Goal: Information Seeking & Learning: Compare options

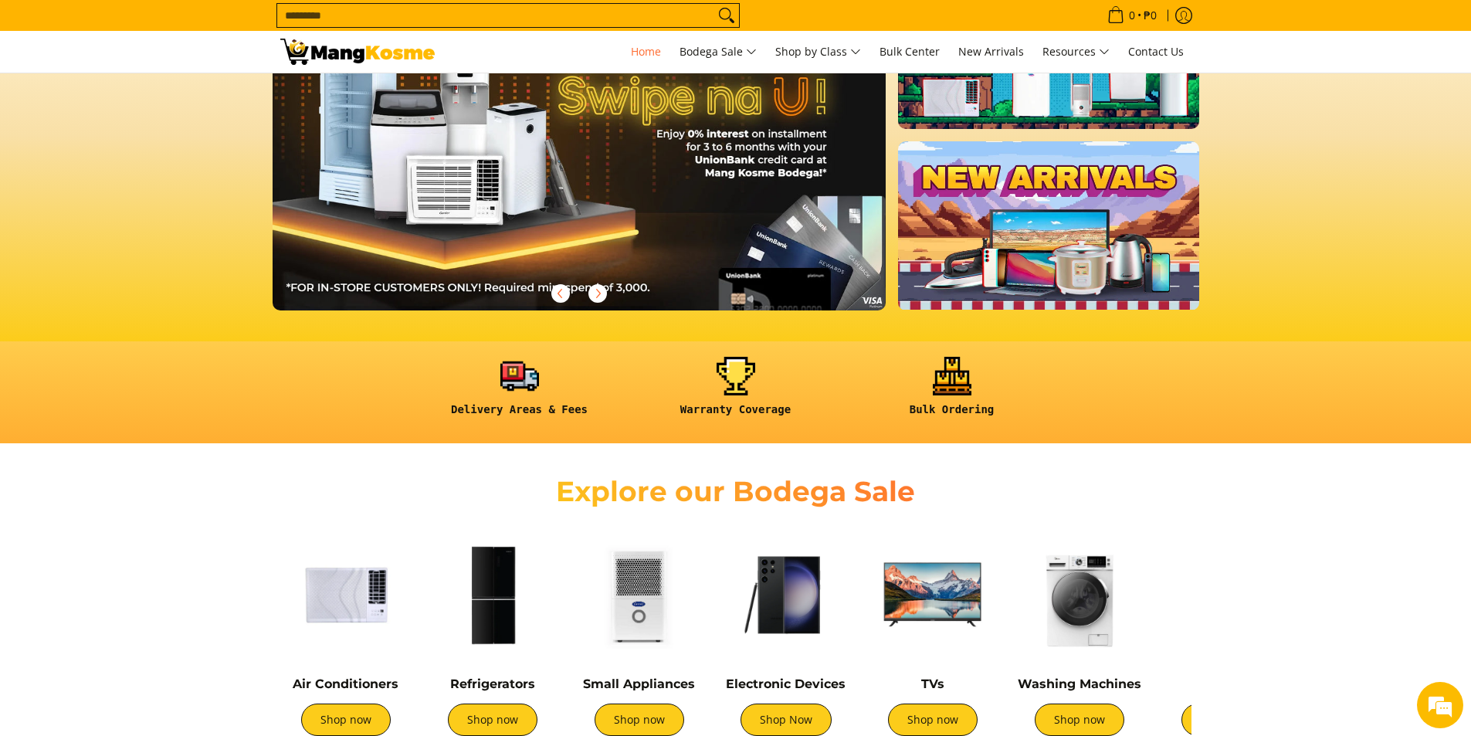
scroll to position [309, 0]
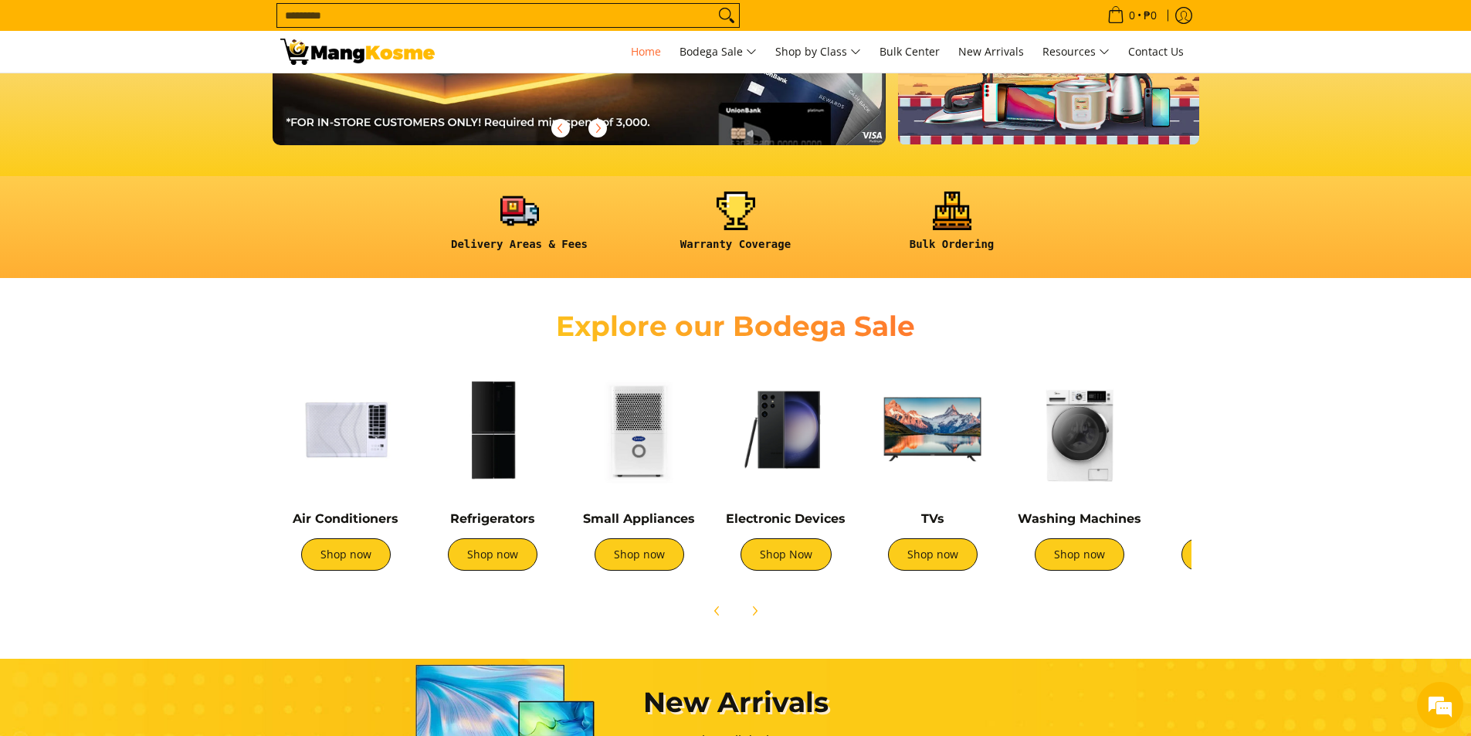
click at [1111, 498] on div "Washing Machines Shop now" at bounding box center [1079, 475] width 131 height 222
click at [1079, 559] on link "Shop now" at bounding box center [1080, 554] width 90 height 32
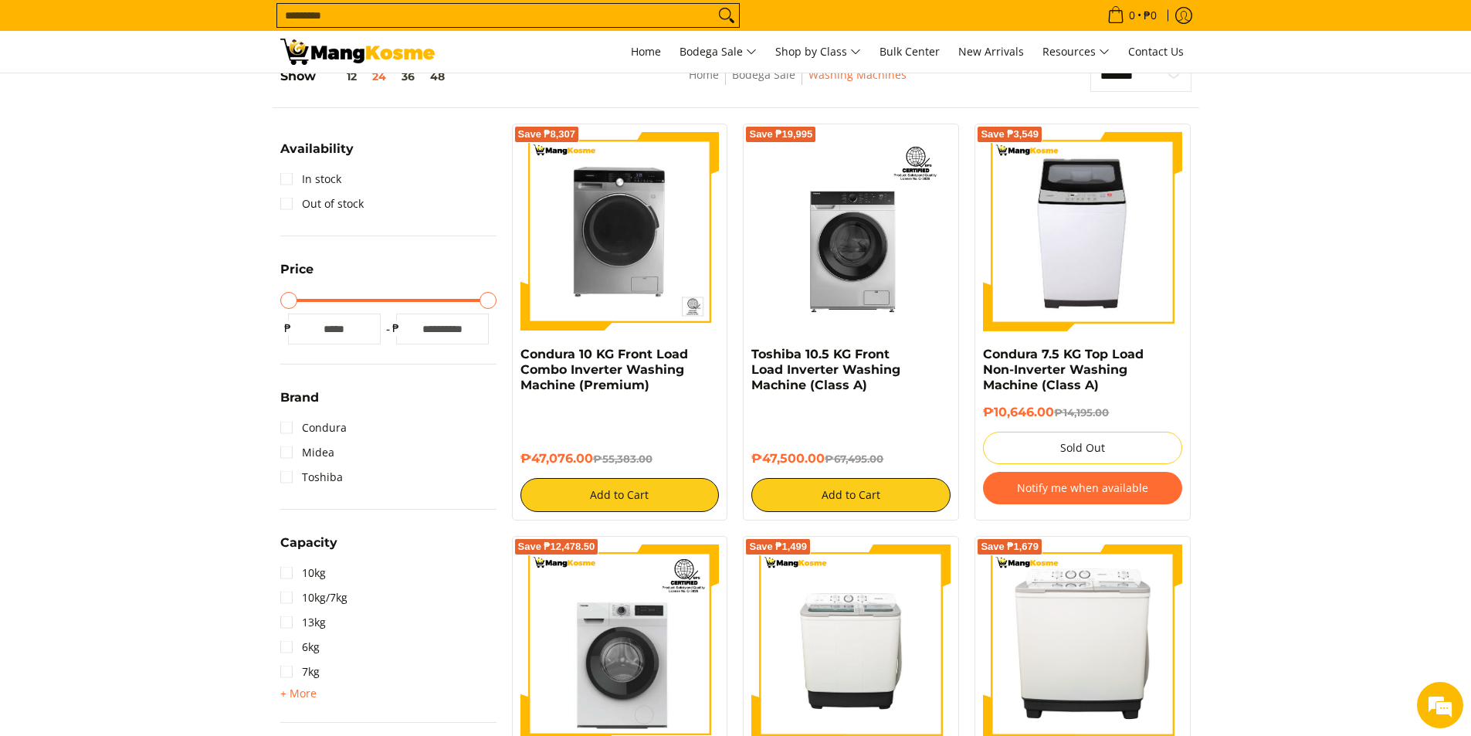
scroll to position [463, 0]
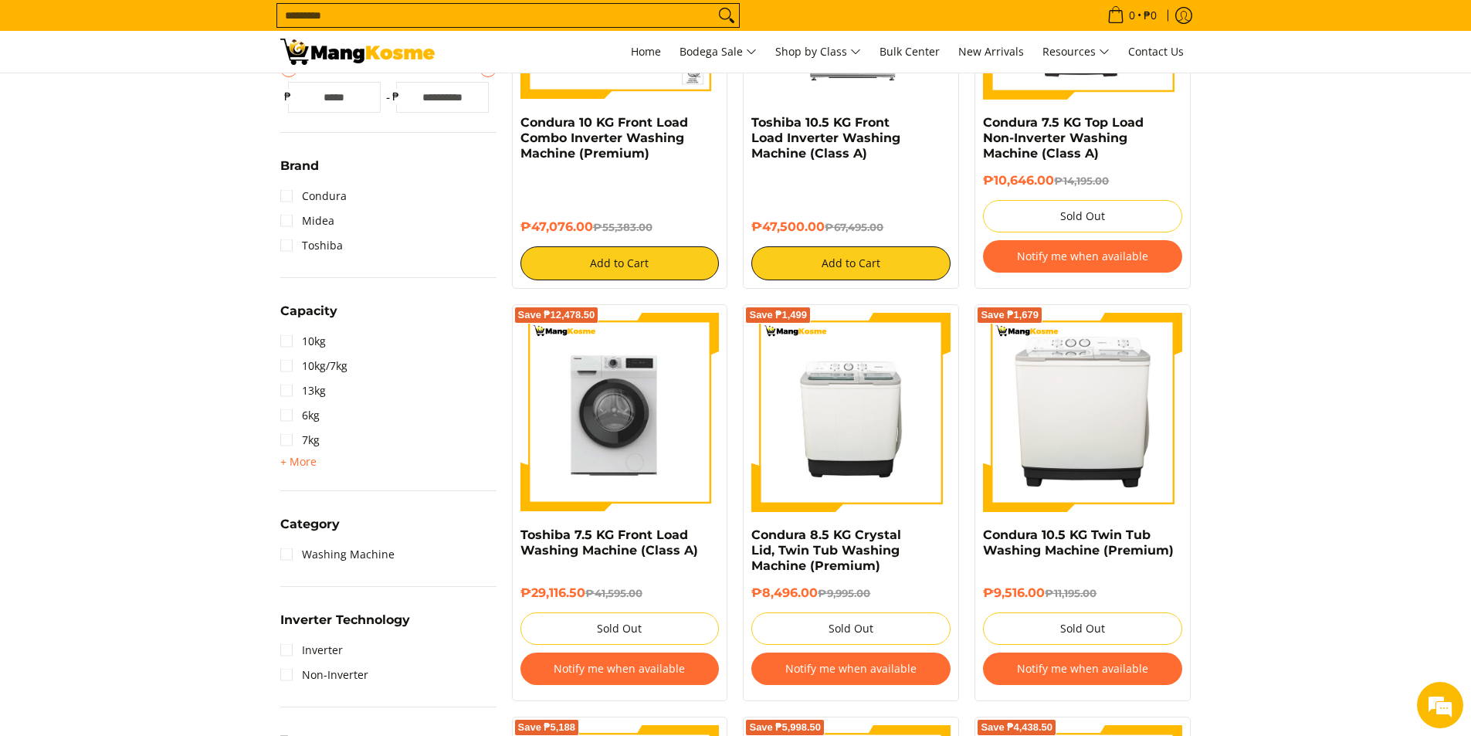
click at [630, 425] on img at bounding box center [619, 411] width 199 height 197
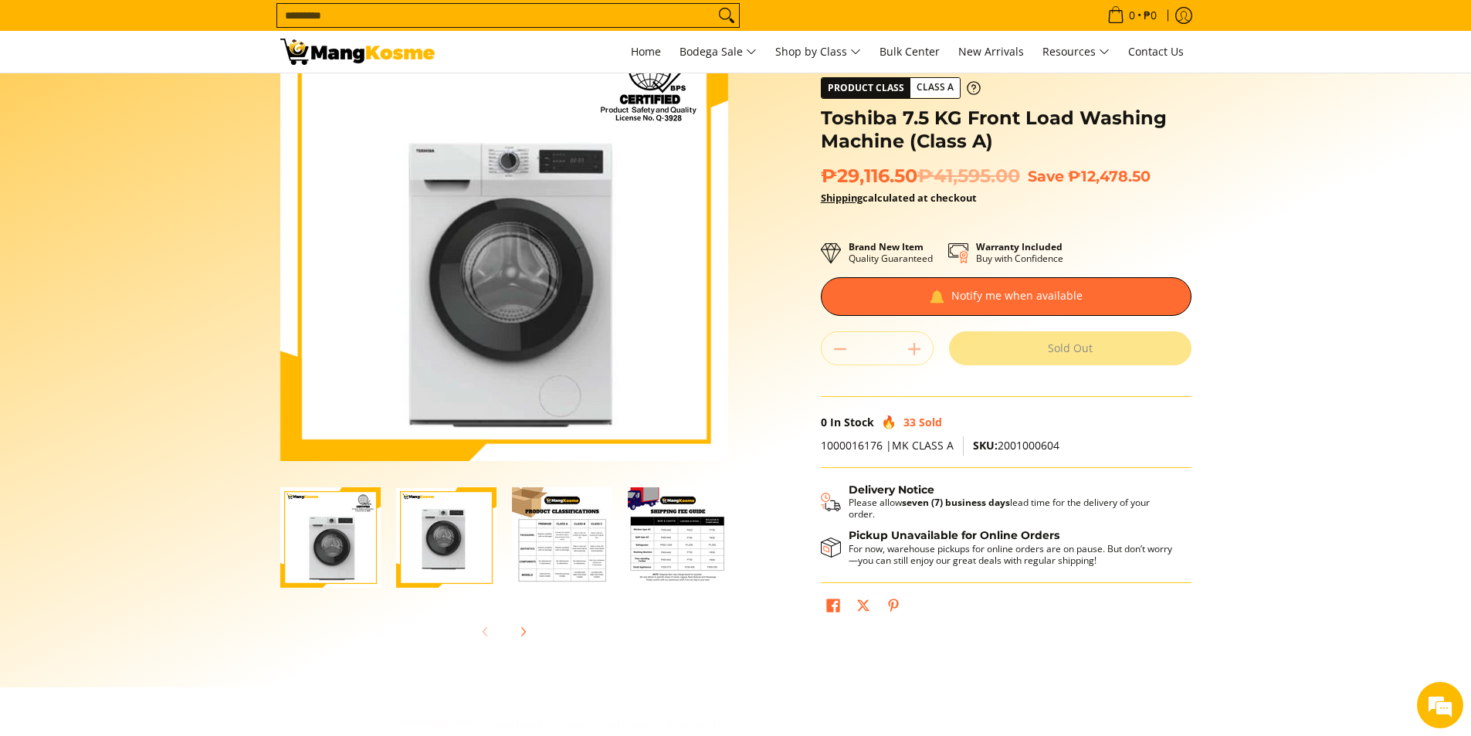
scroll to position [232, 0]
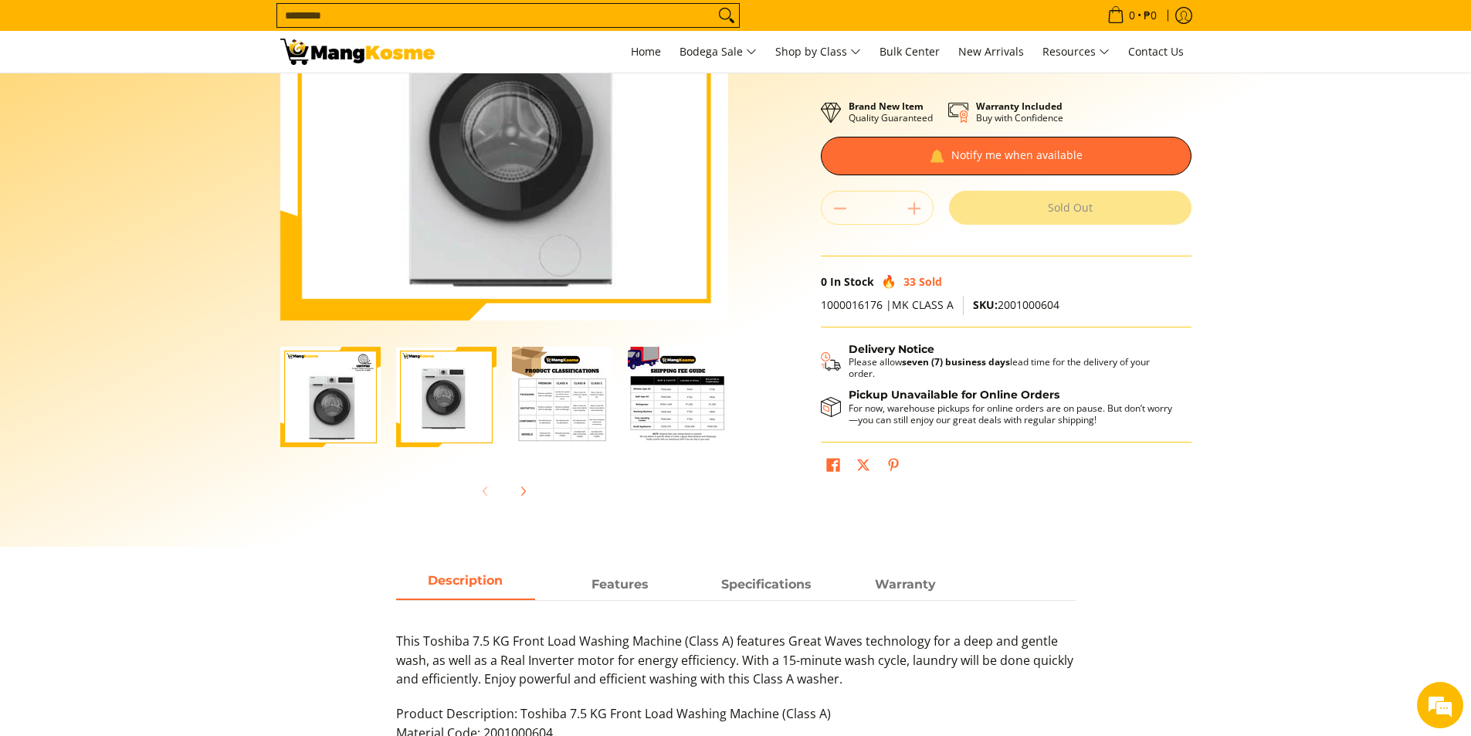
click at [413, 401] on img "Toshiba 7.5 KG Front Load Washing Machine (Class A)-2" at bounding box center [446, 396] width 100 height 99
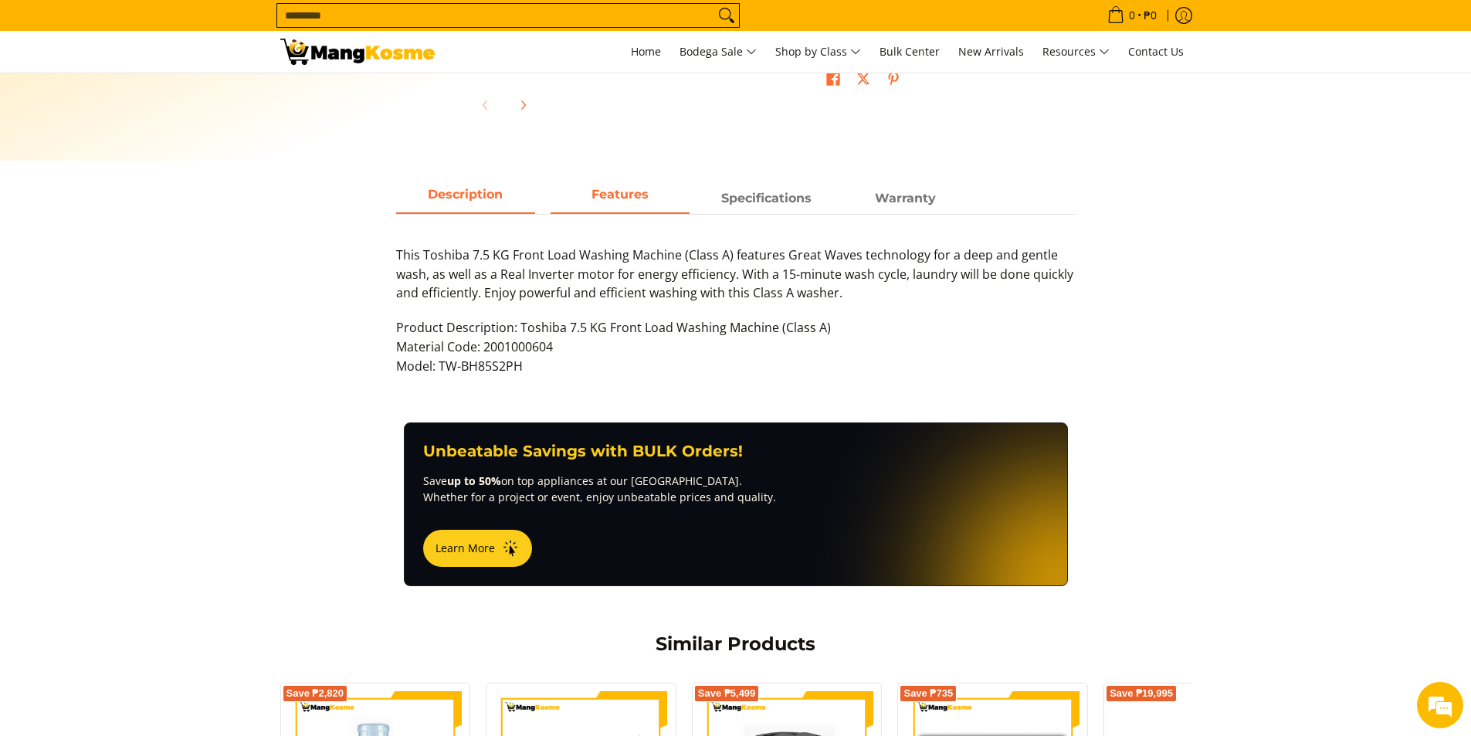
scroll to position [0, 0]
click at [605, 193] on span "Features" at bounding box center [619, 199] width 139 height 28
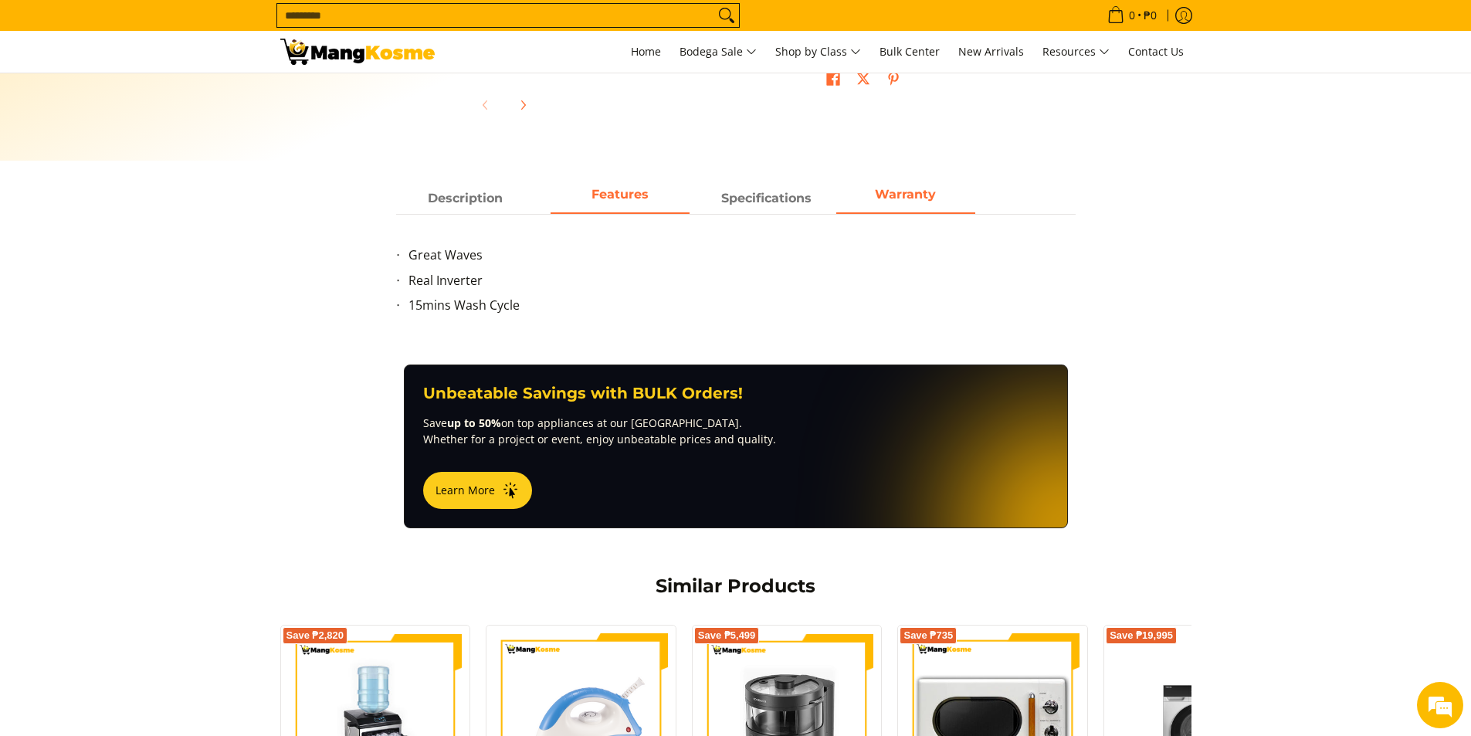
click at [890, 186] on span "Warranty" at bounding box center [905, 199] width 139 height 28
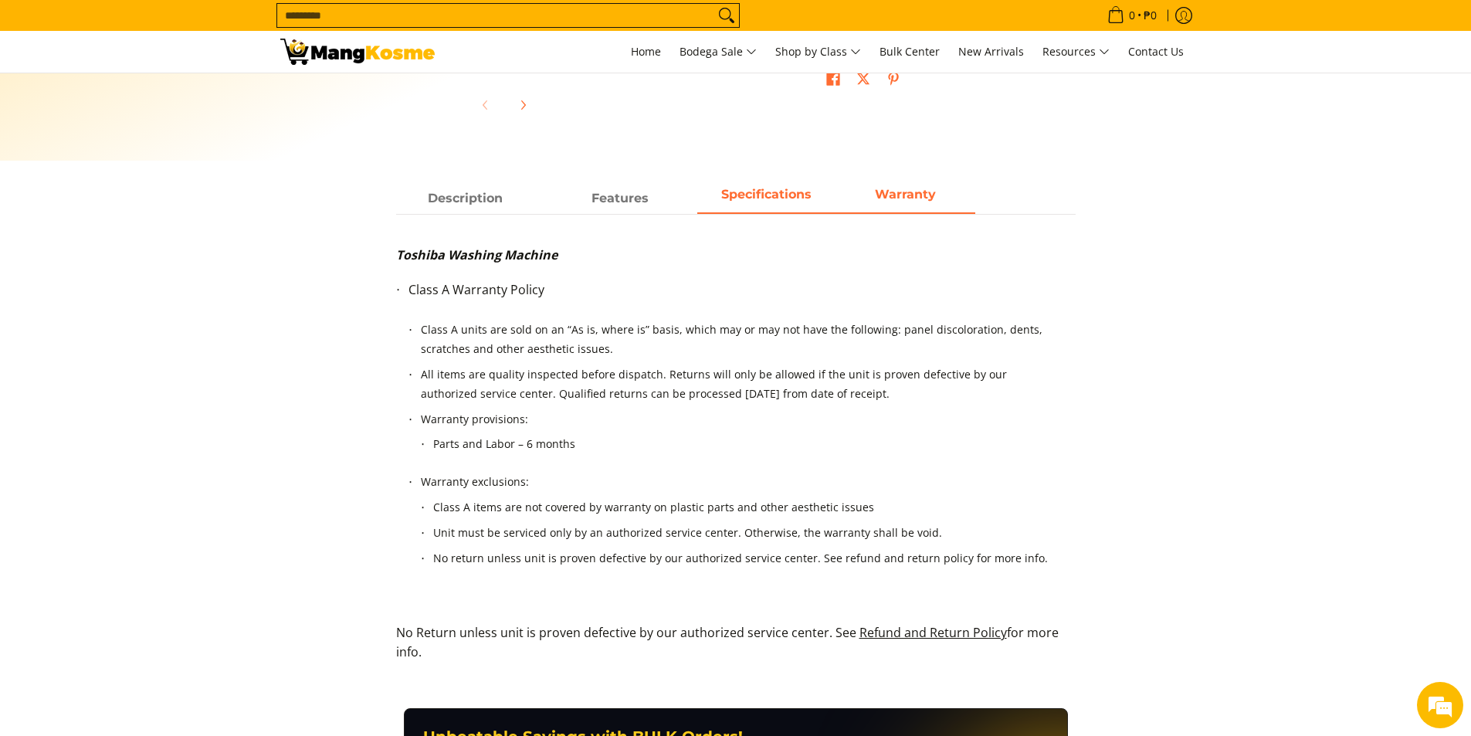
click at [728, 195] on span "Specifications" at bounding box center [766, 194] width 90 height 15
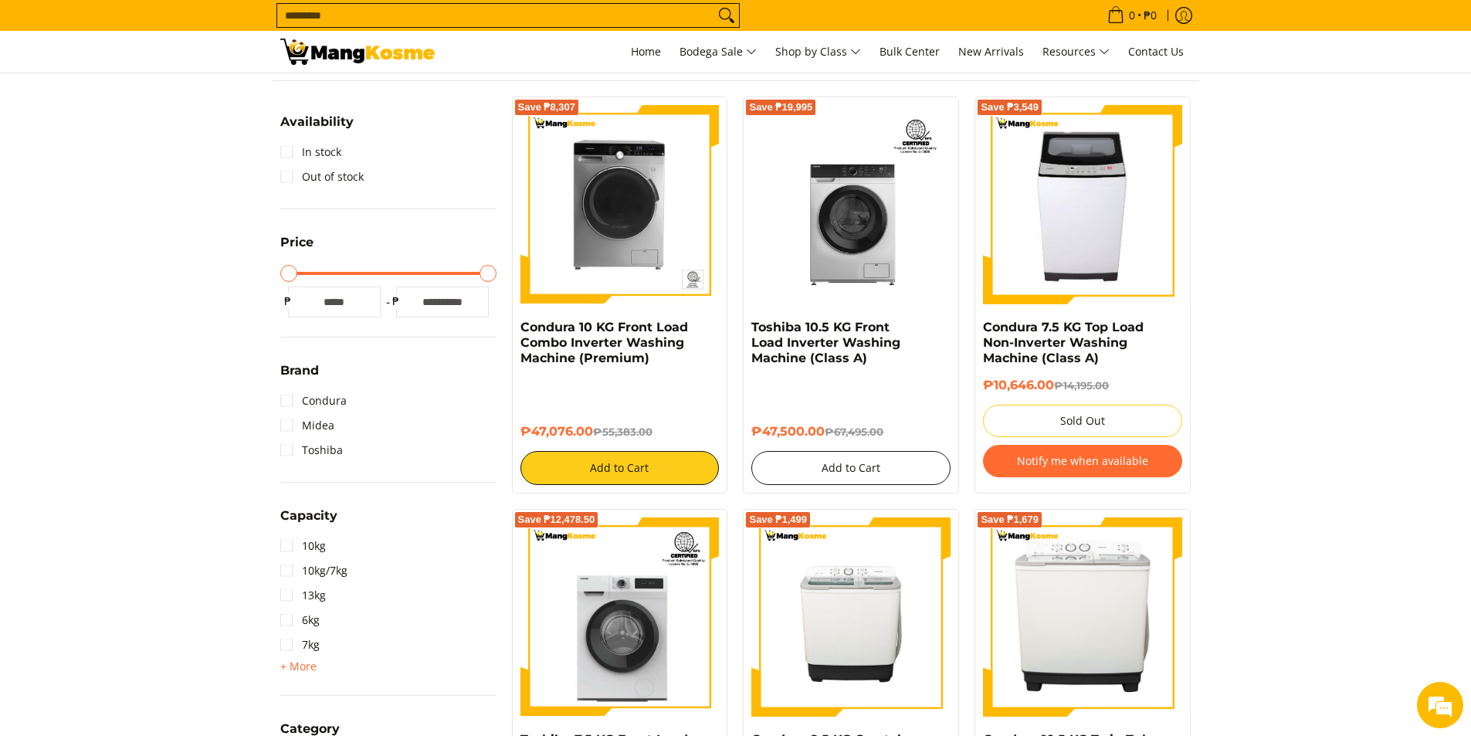
scroll to position [232, 0]
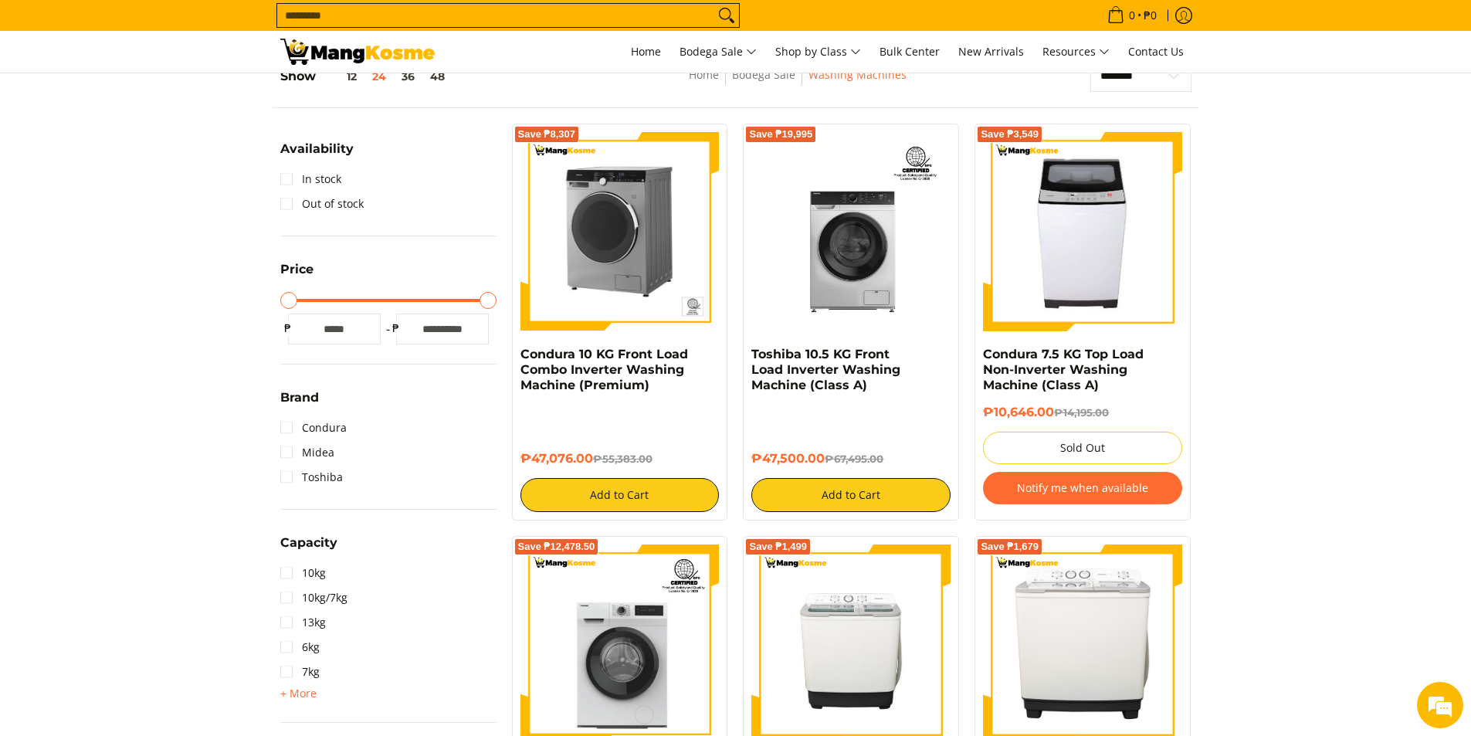
click at [655, 255] on img at bounding box center [619, 231] width 199 height 199
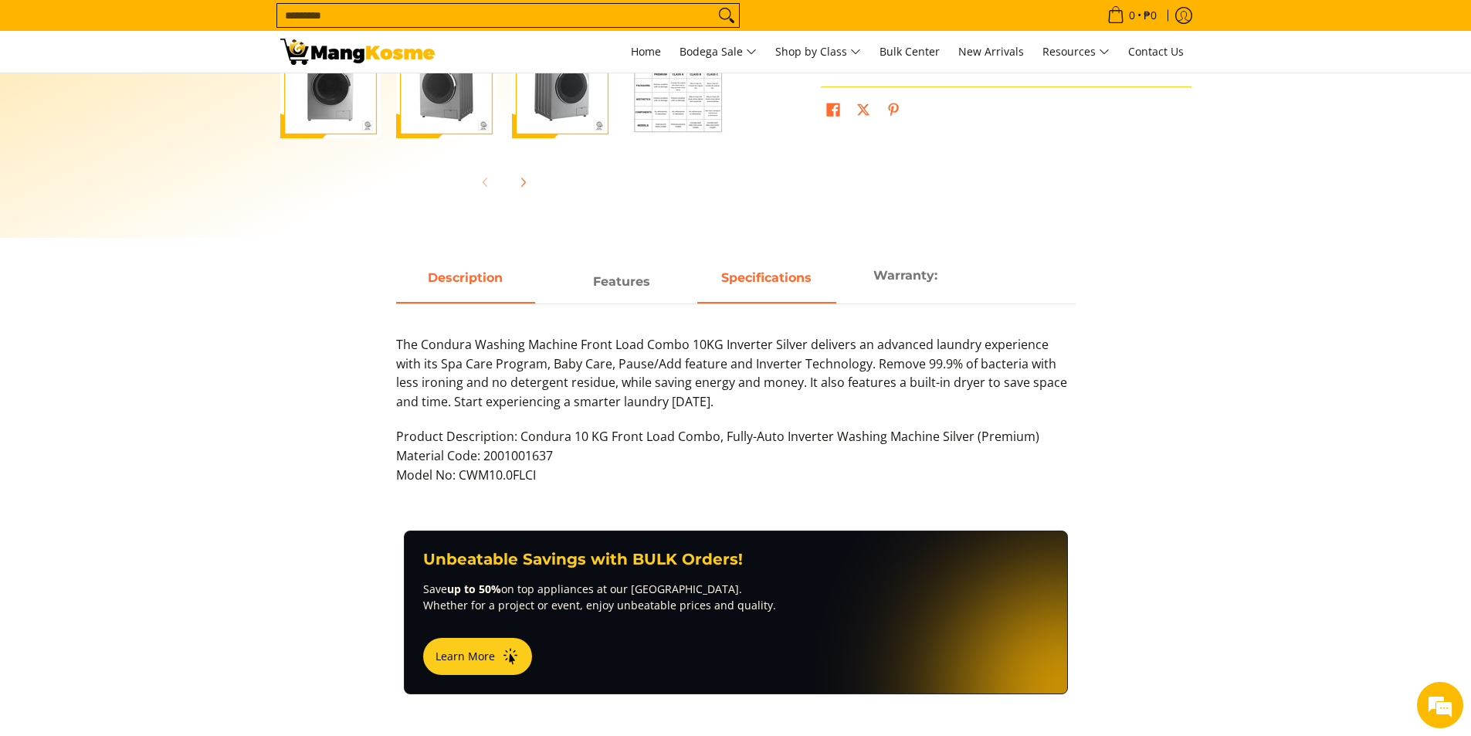
click at [790, 277] on span "Specifications" at bounding box center [766, 282] width 139 height 28
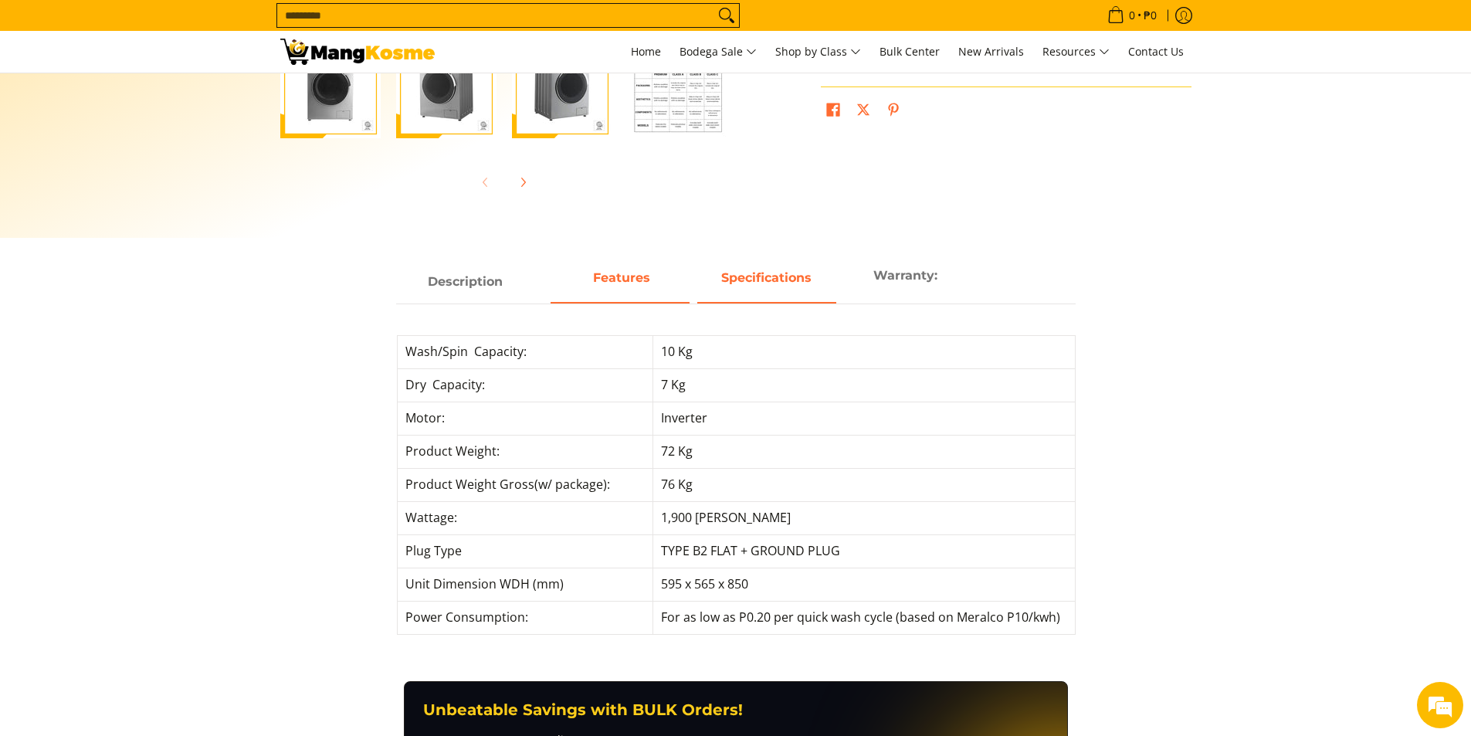
click at [634, 280] on strong "Features" at bounding box center [621, 277] width 57 height 15
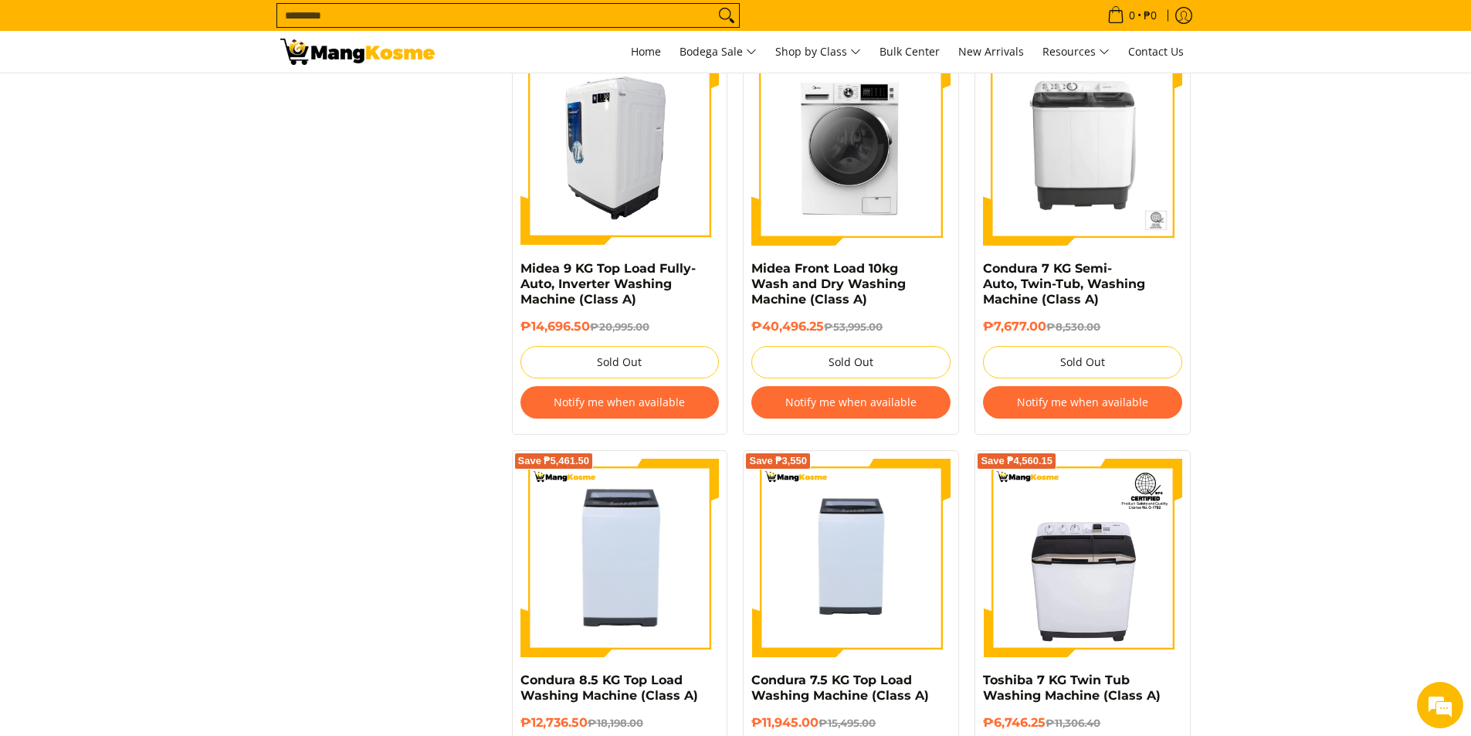
scroll to position [1776, 0]
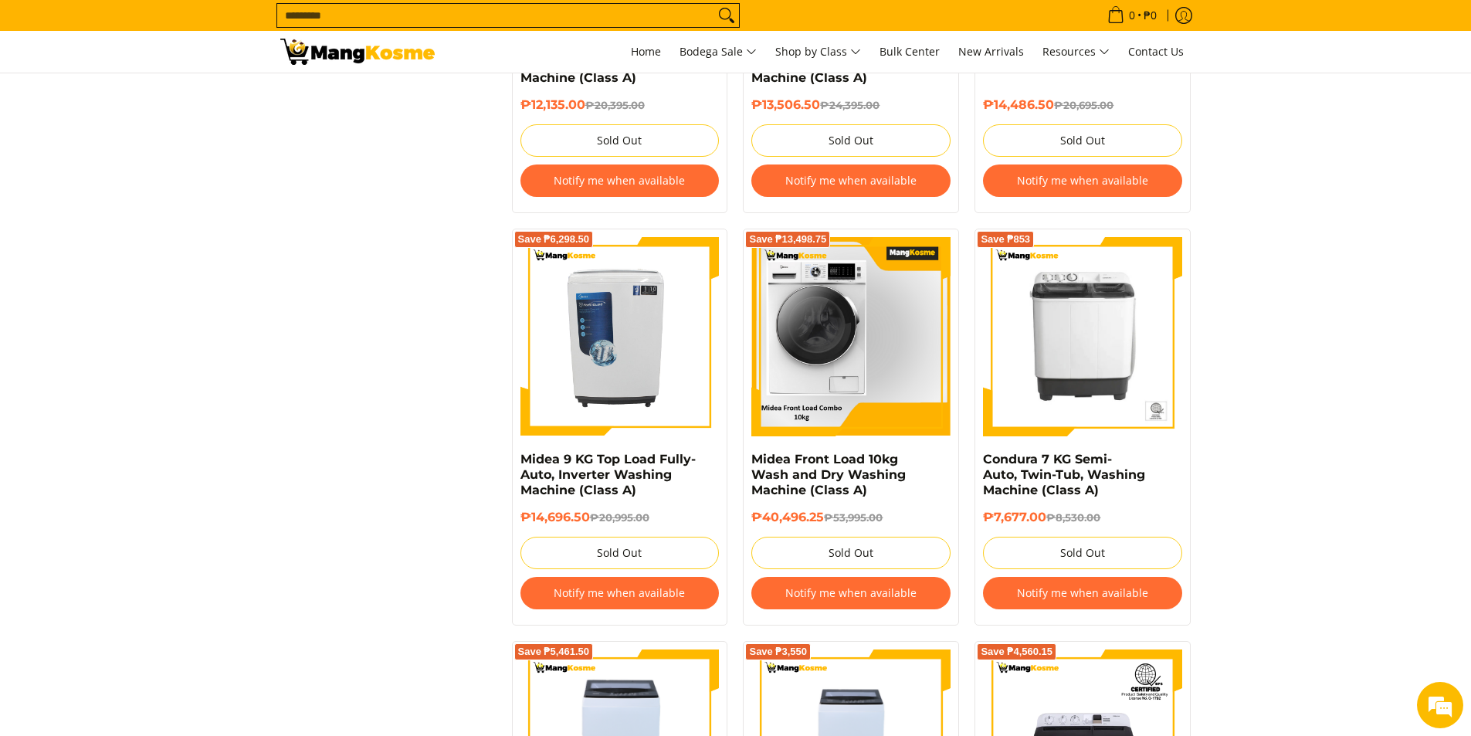
click at [871, 315] on img at bounding box center [851, 336] width 198 height 199
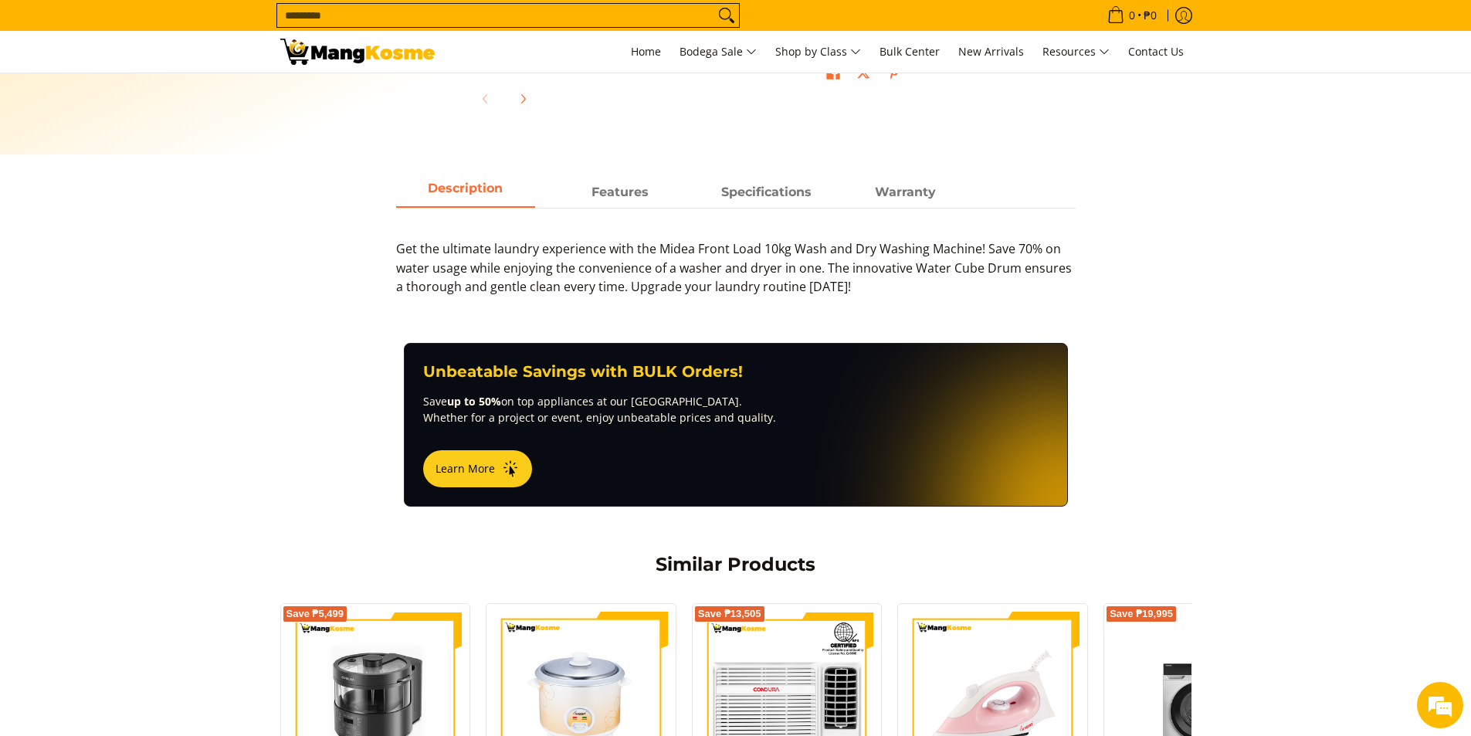
scroll to position [540, 0]
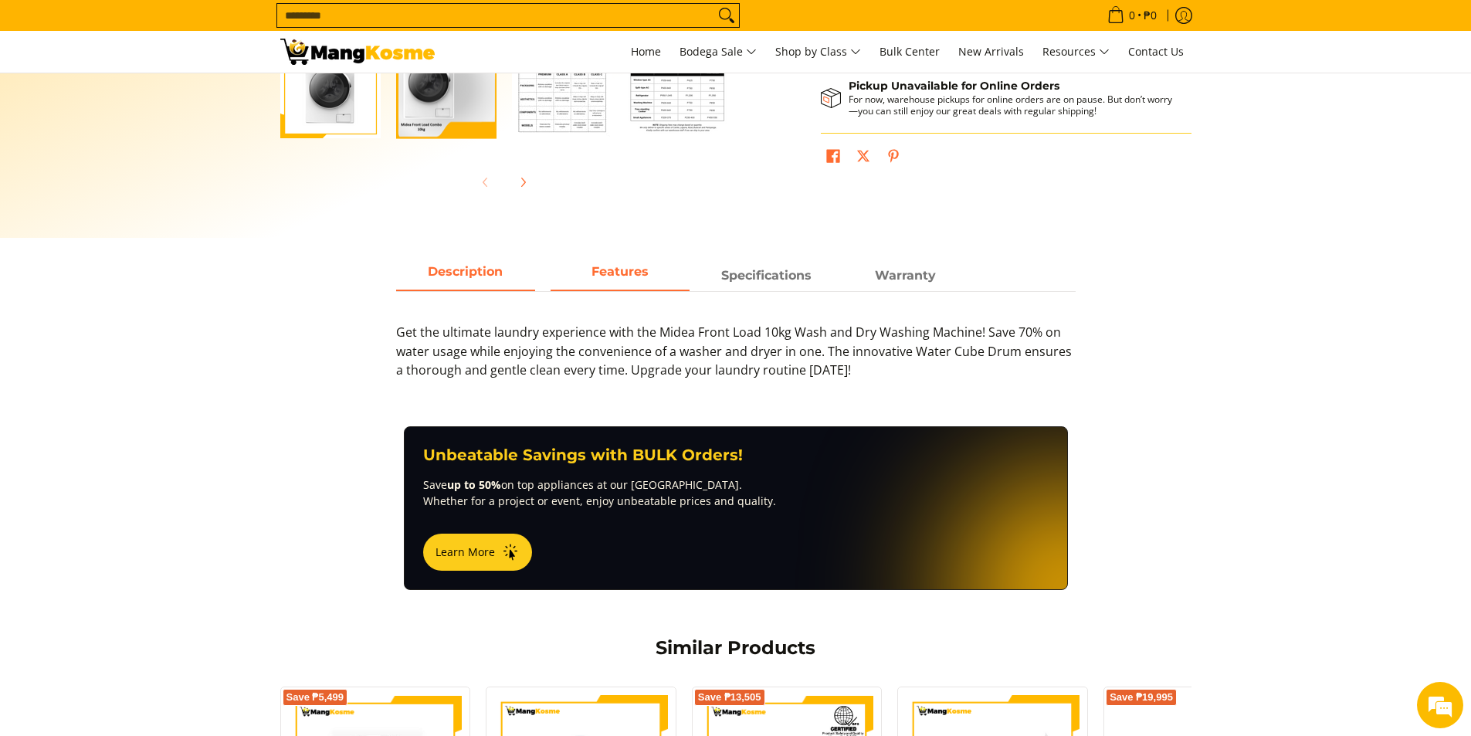
click at [608, 276] on span "Features" at bounding box center [619, 276] width 139 height 28
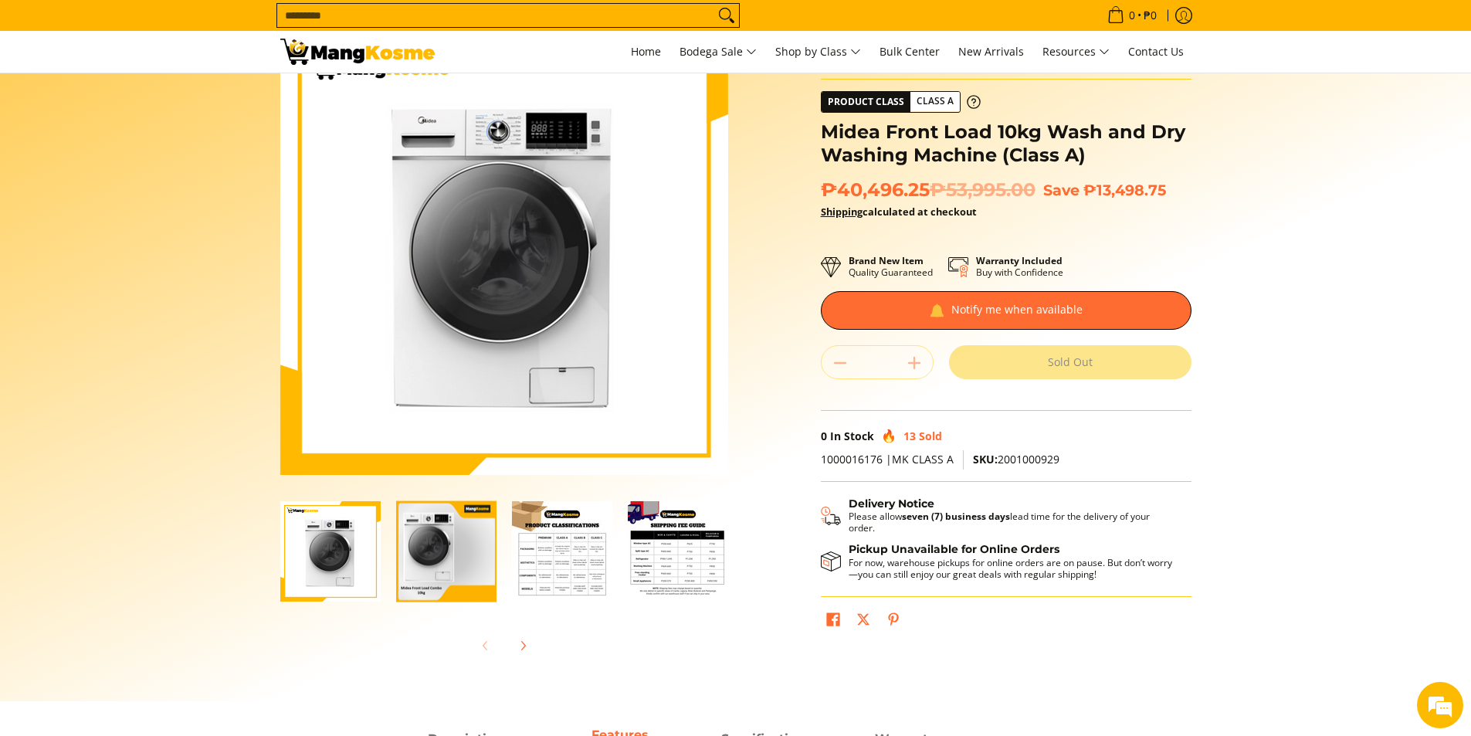
scroll to position [0, 0]
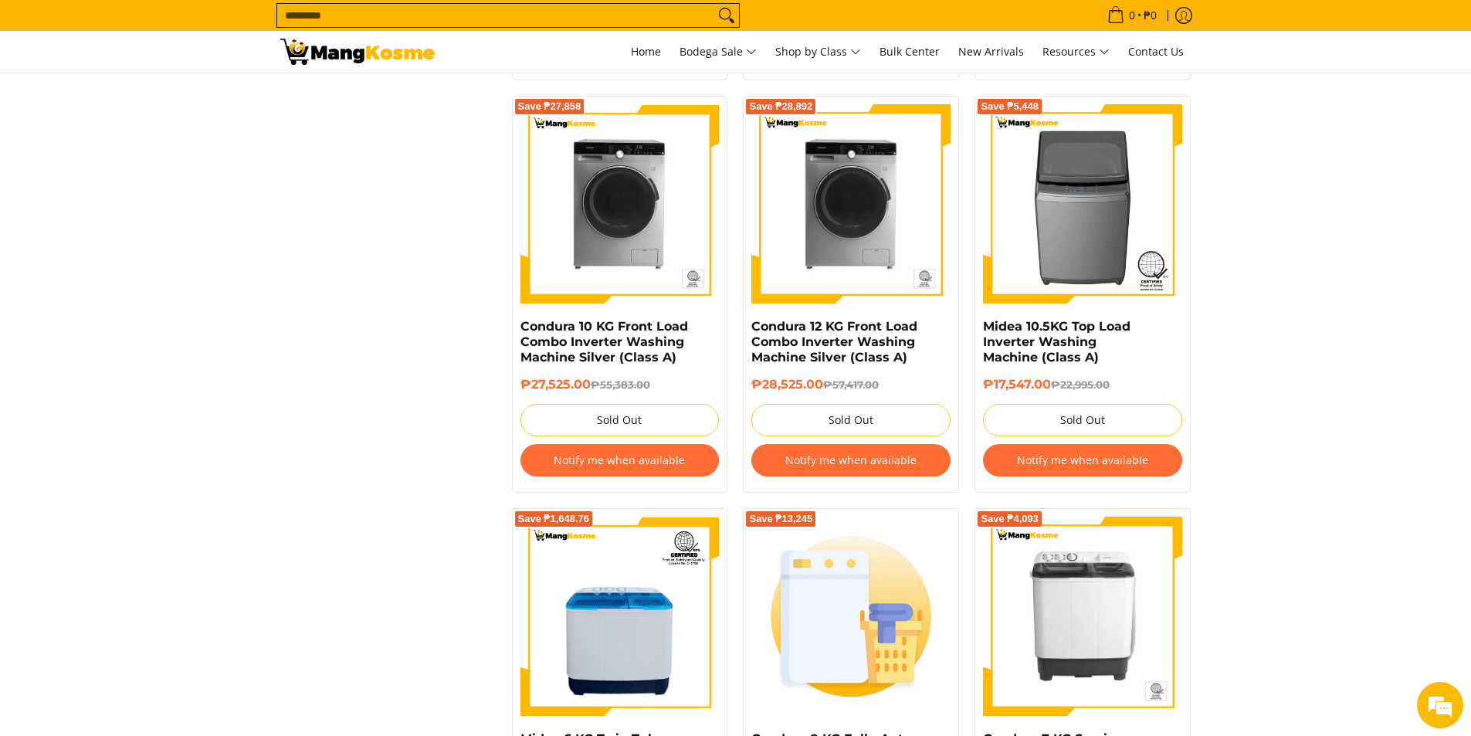
scroll to position [2642, 0]
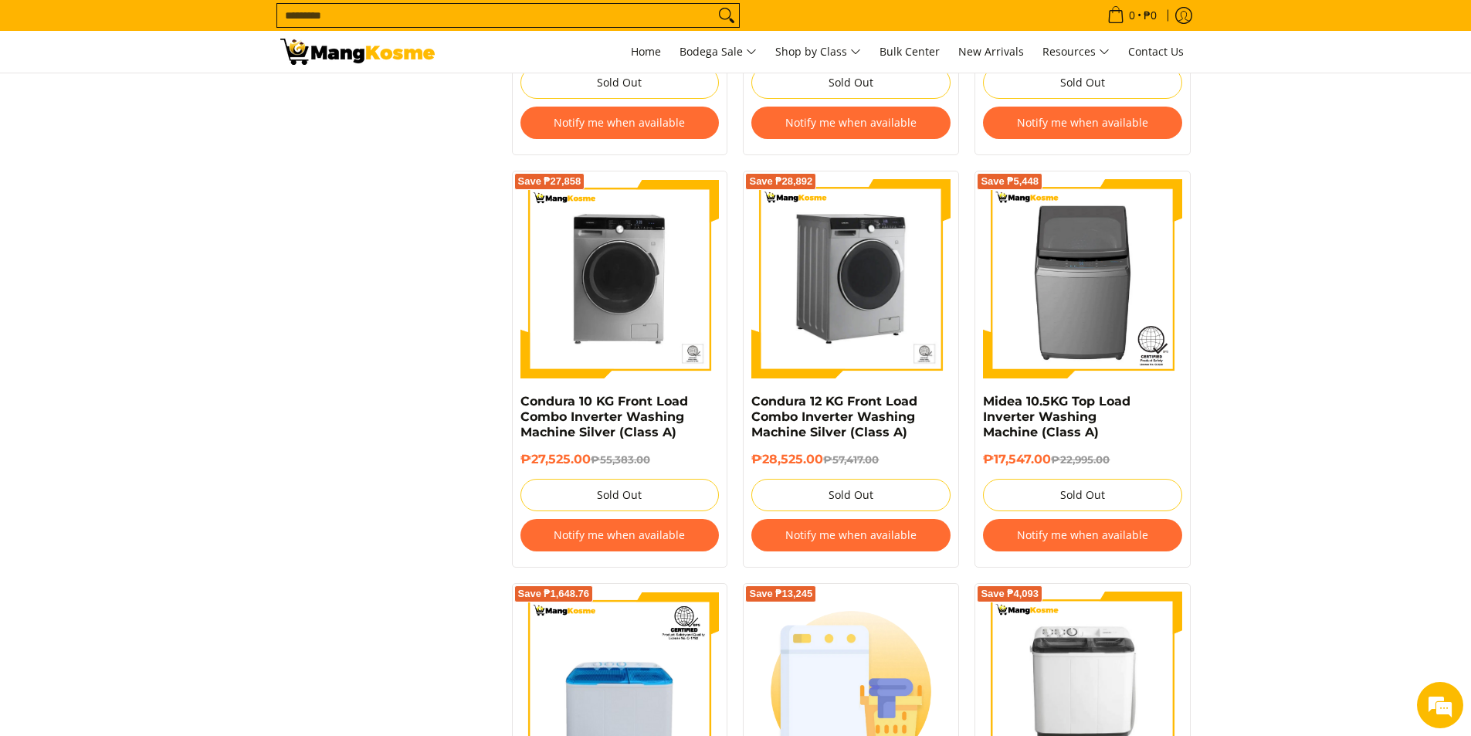
click at [885, 317] on img at bounding box center [850, 278] width 199 height 199
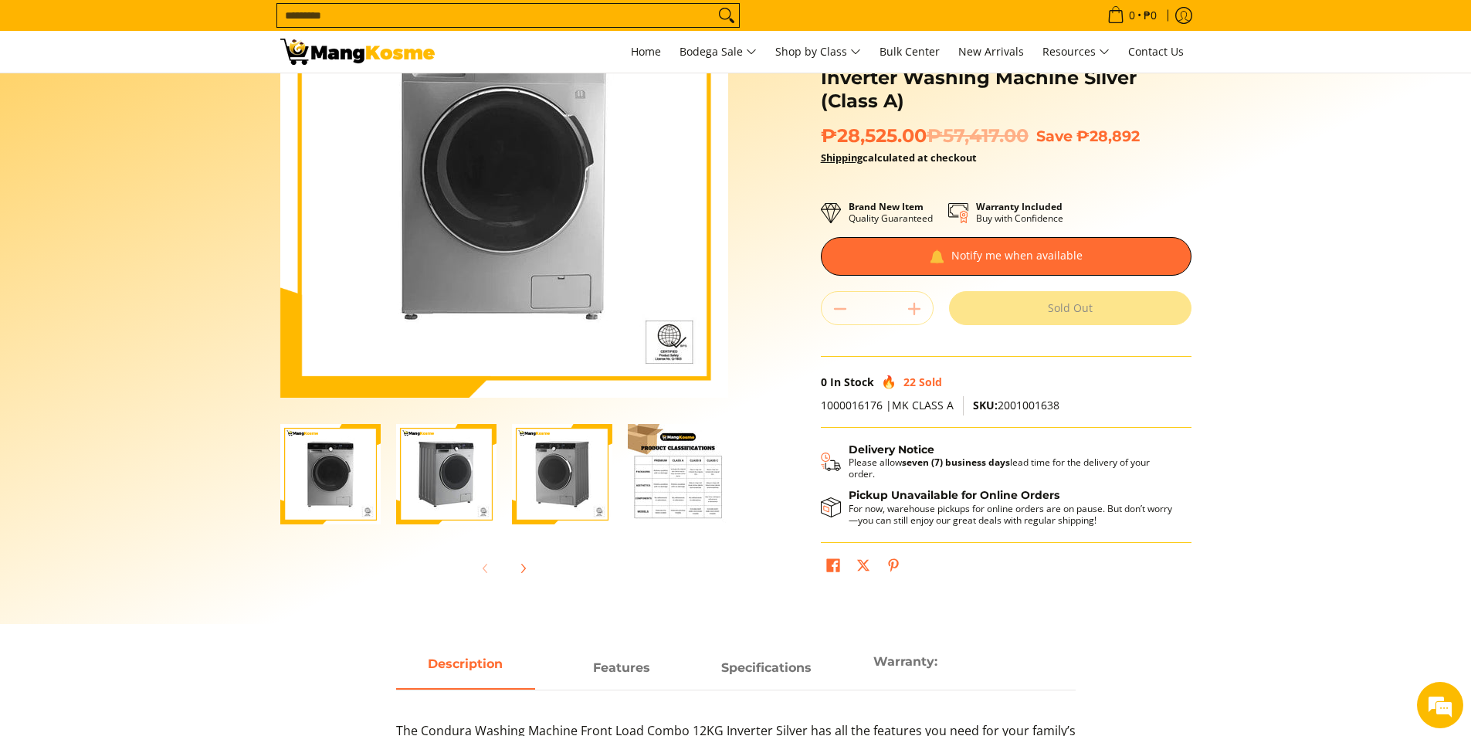
scroll to position [540, 0]
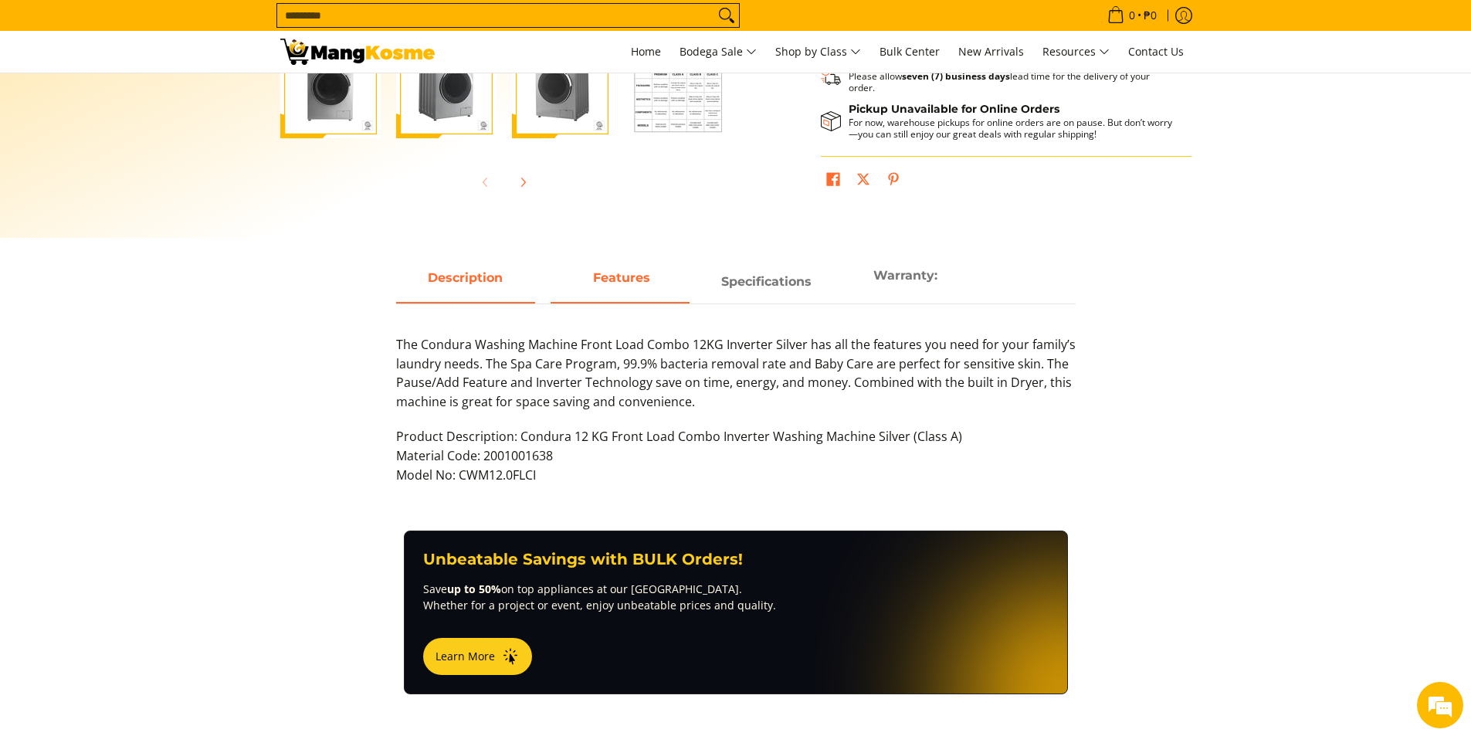
click at [627, 288] on span "Features" at bounding box center [619, 282] width 139 height 28
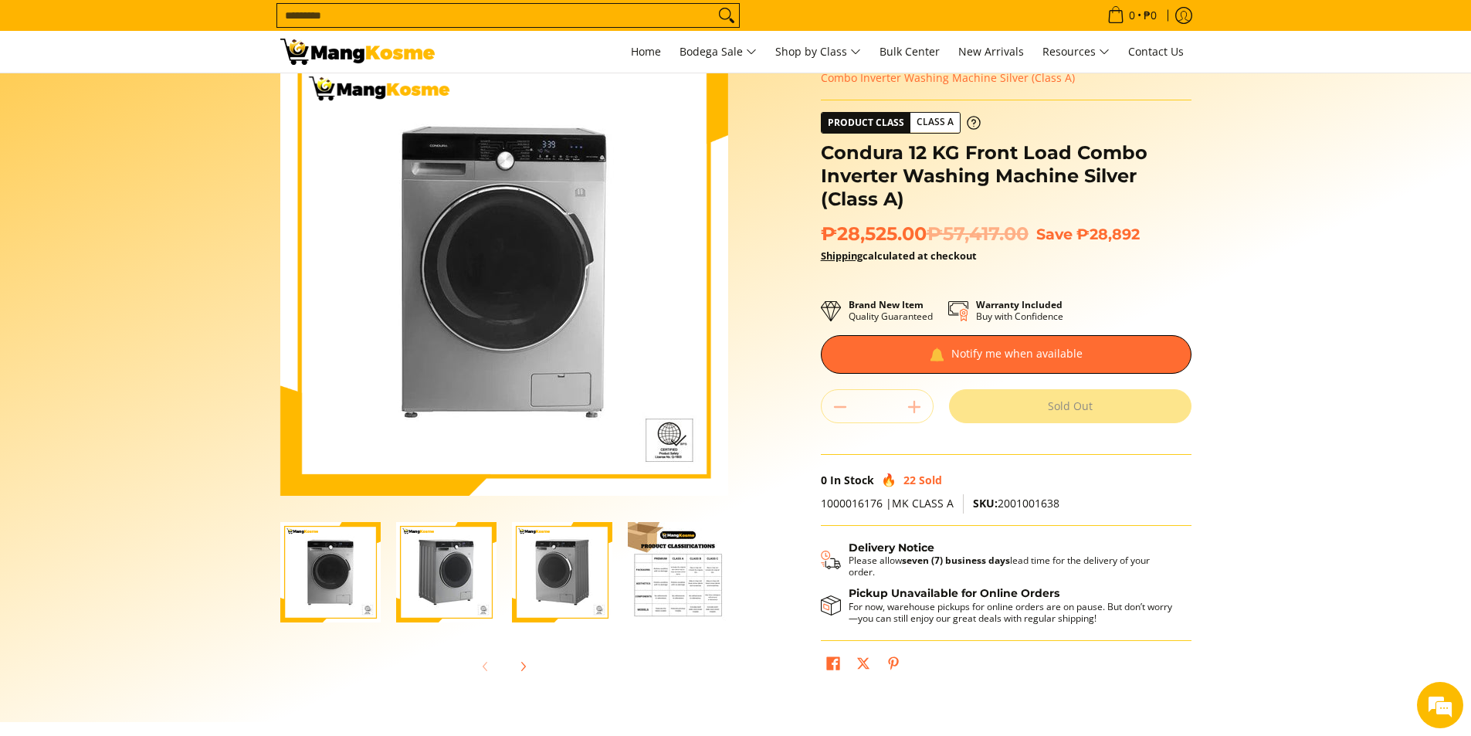
scroll to position [0, 0]
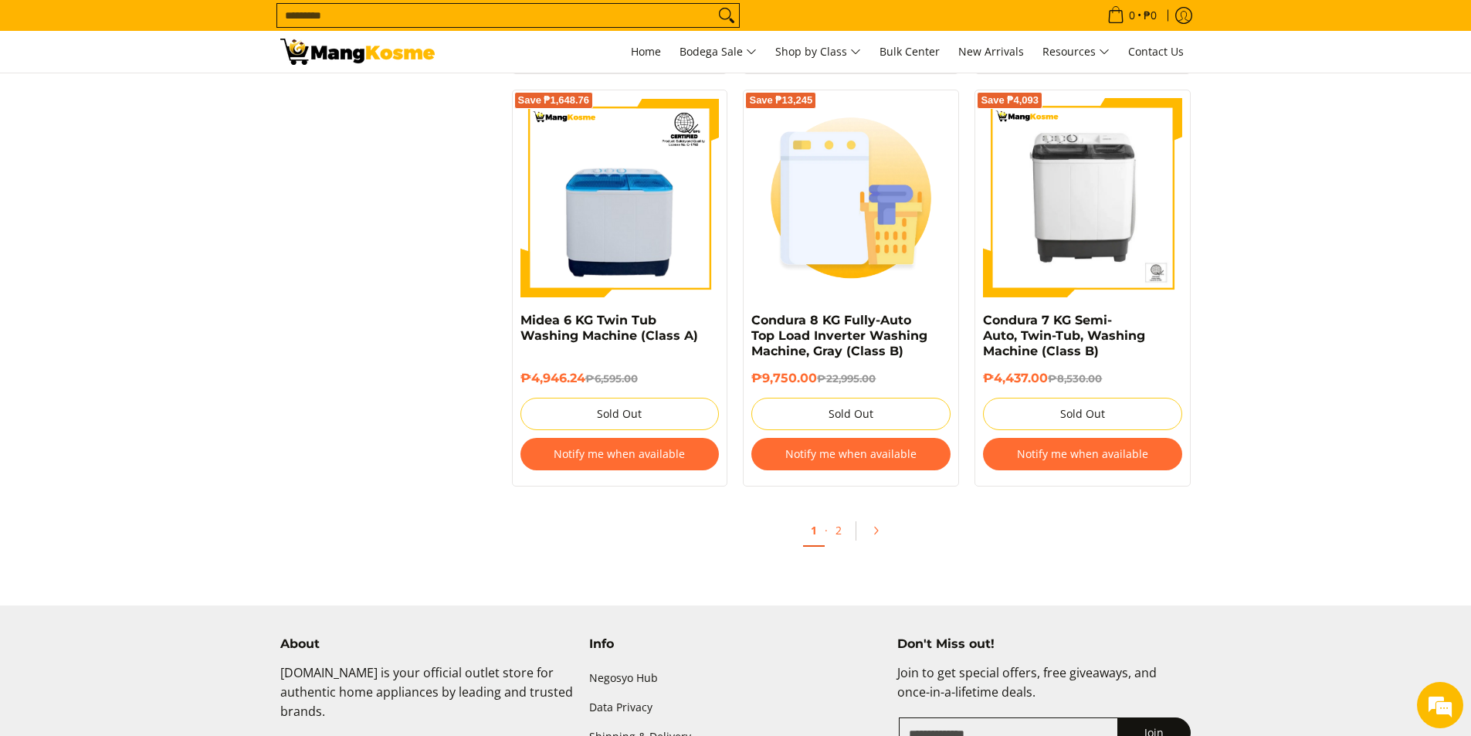
scroll to position [3391, 0]
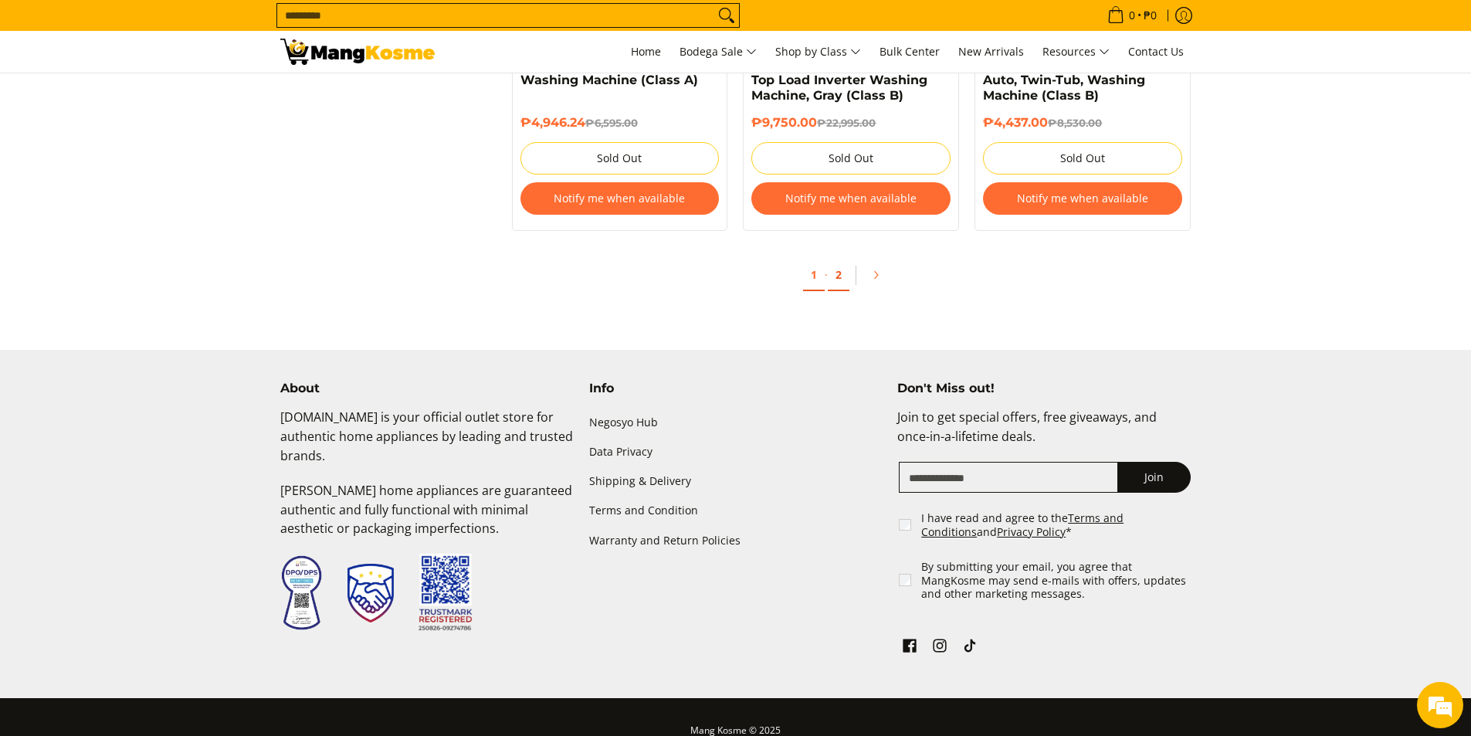
click at [837, 278] on link "2" at bounding box center [839, 275] width 22 height 32
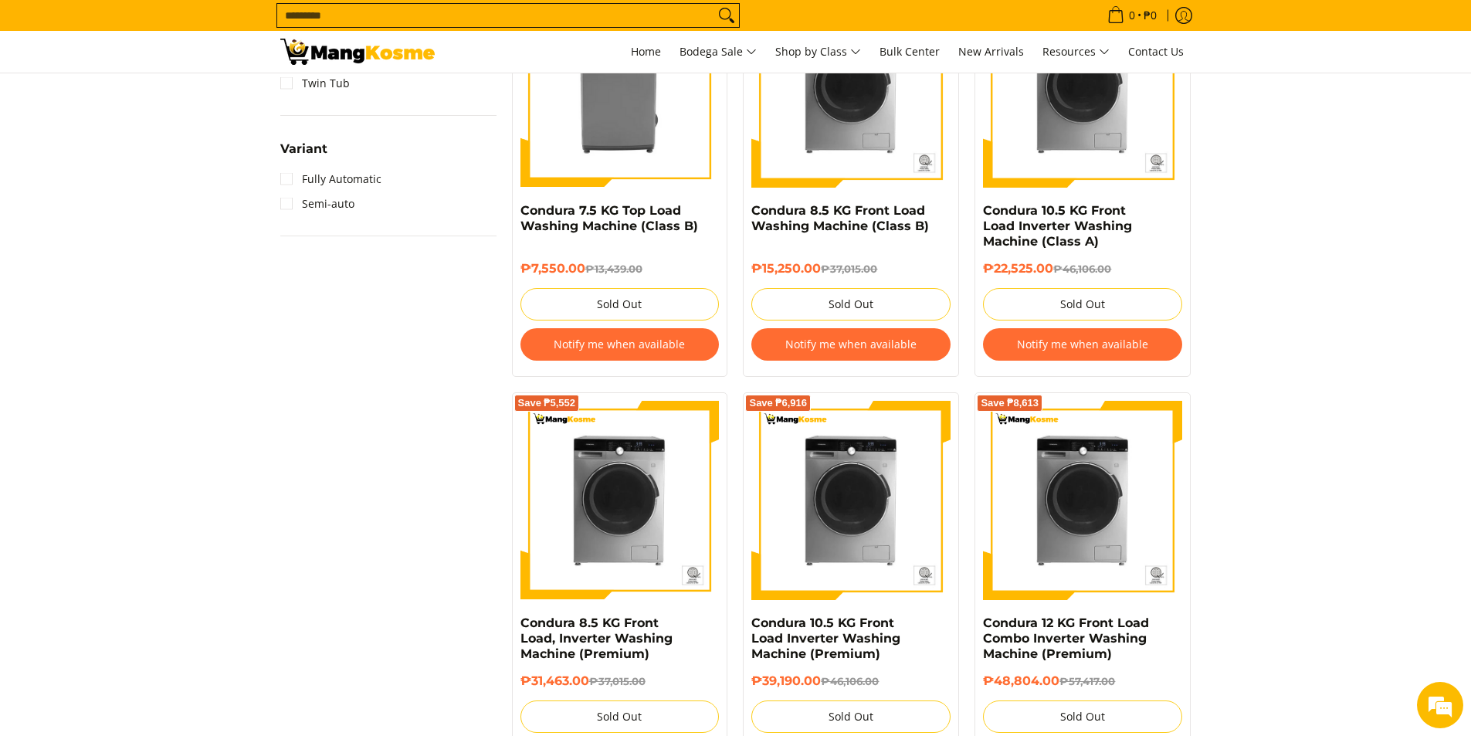
scroll to position [1081, 0]
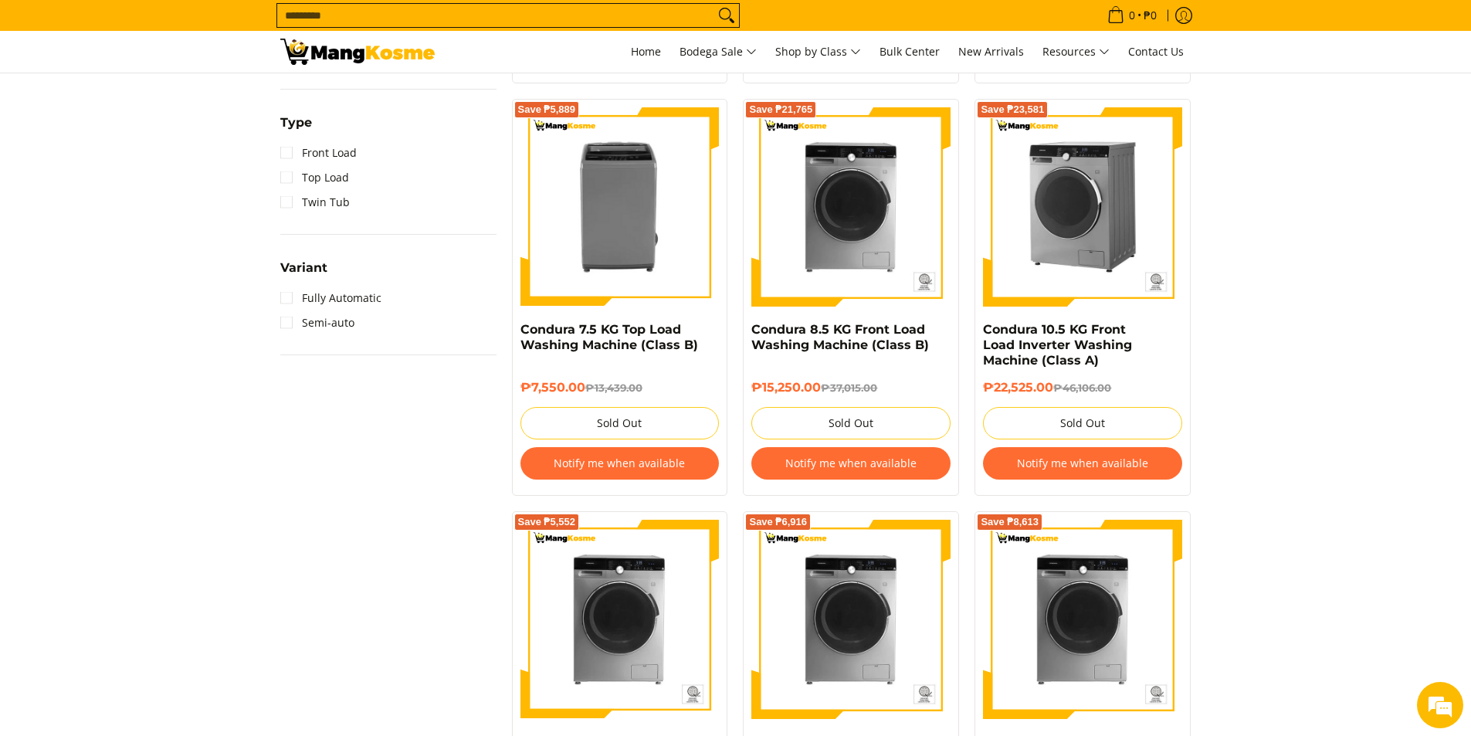
click at [1094, 225] on img at bounding box center [1082, 206] width 199 height 199
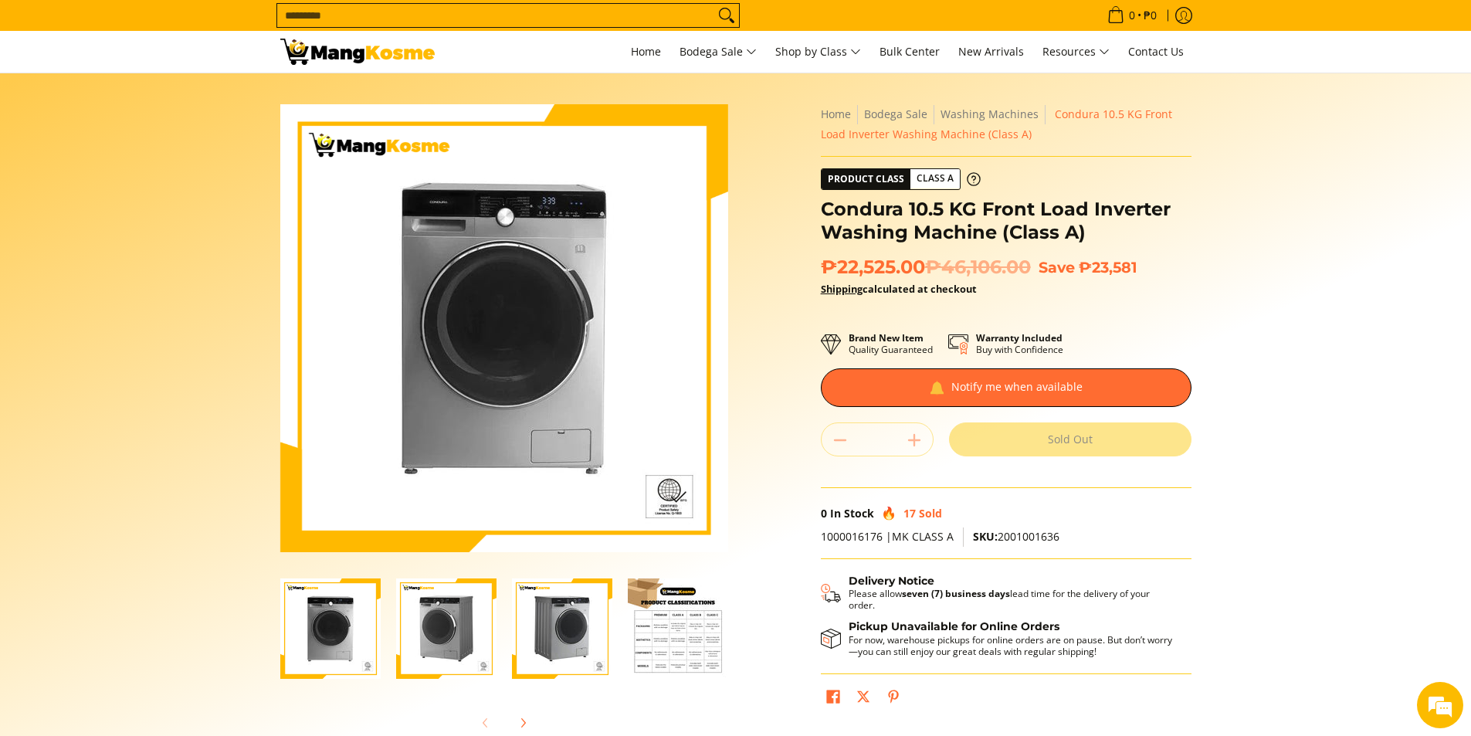
scroll to position [463, 0]
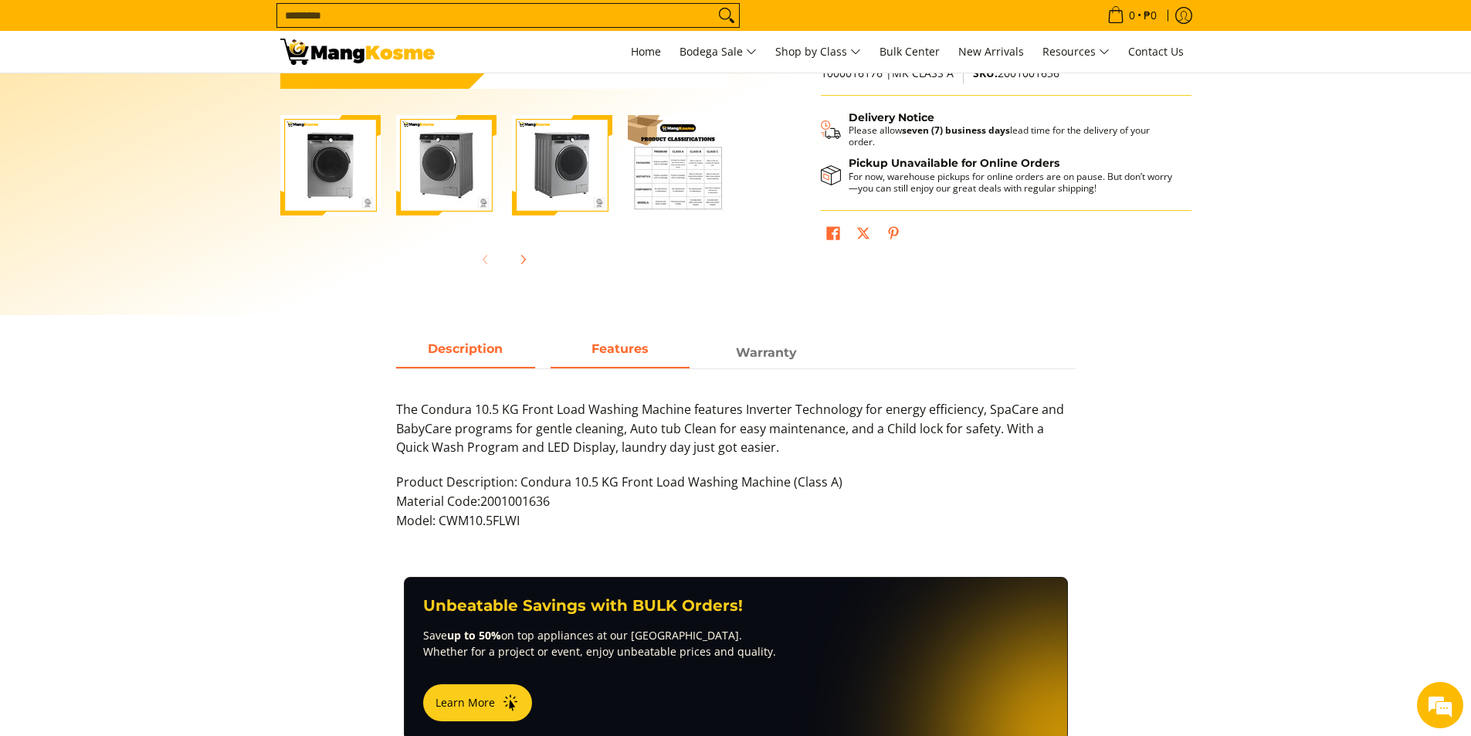
click at [601, 356] on span "Features" at bounding box center [619, 353] width 139 height 28
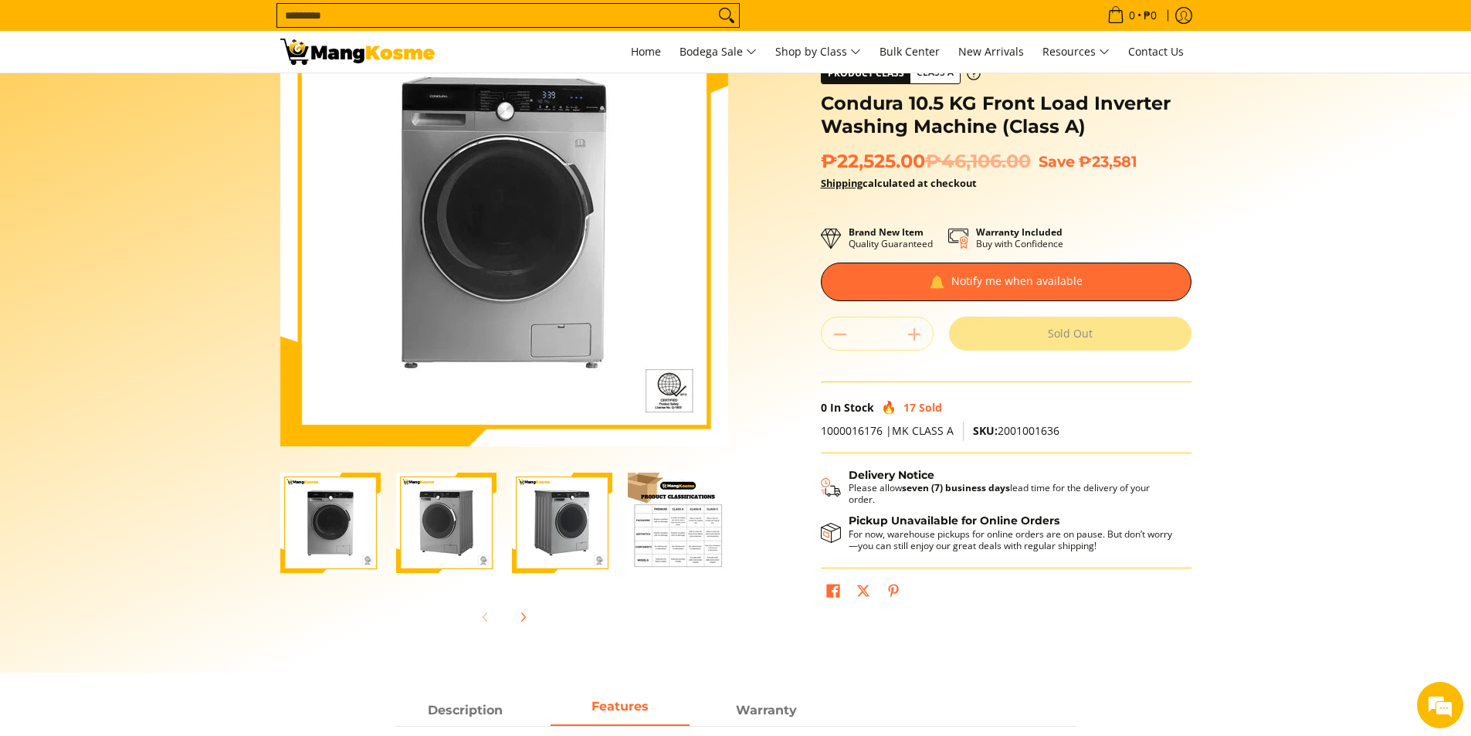
scroll to position [0, 0]
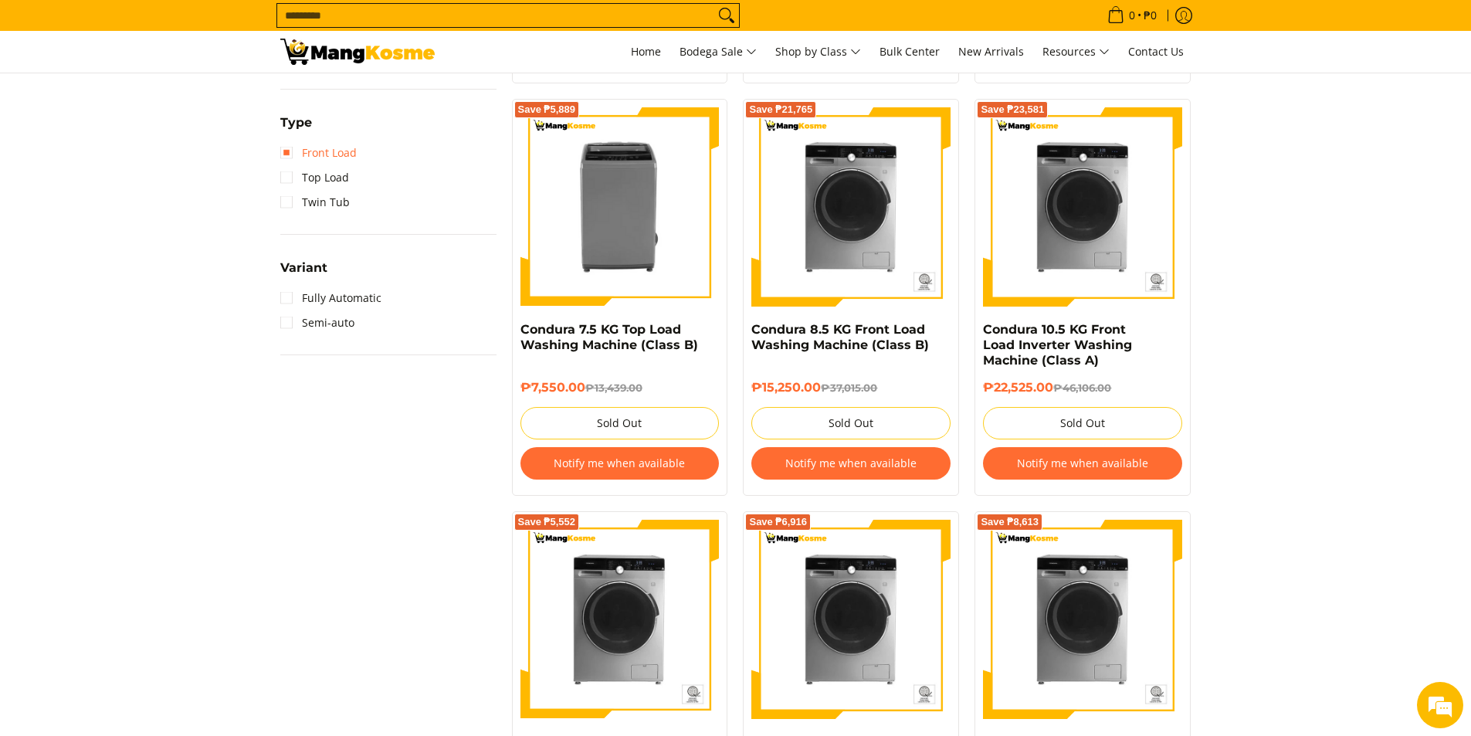
click at [293, 151] on link "Front Load" at bounding box center [318, 153] width 76 height 25
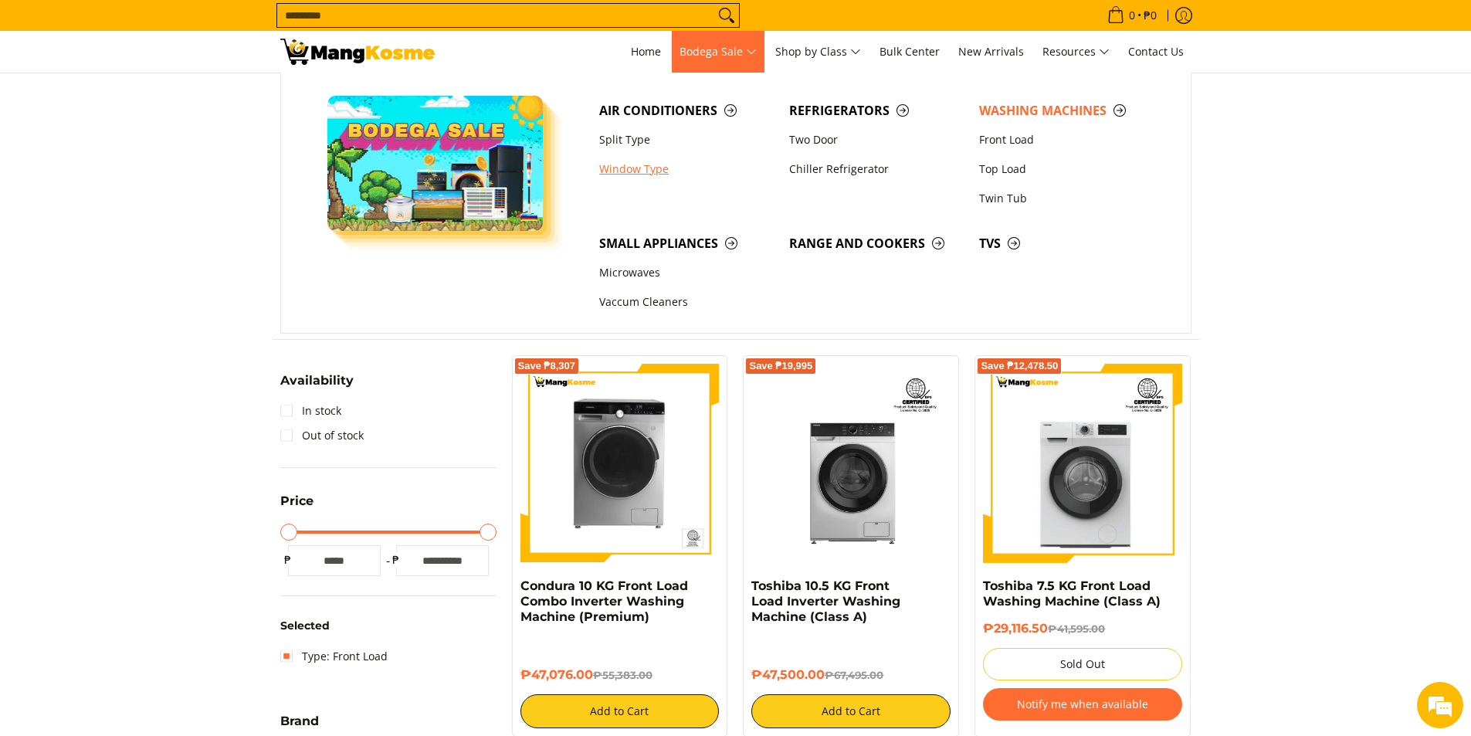
click at [639, 164] on link "Window Type" at bounding box center [686, 168] width 190 height 29
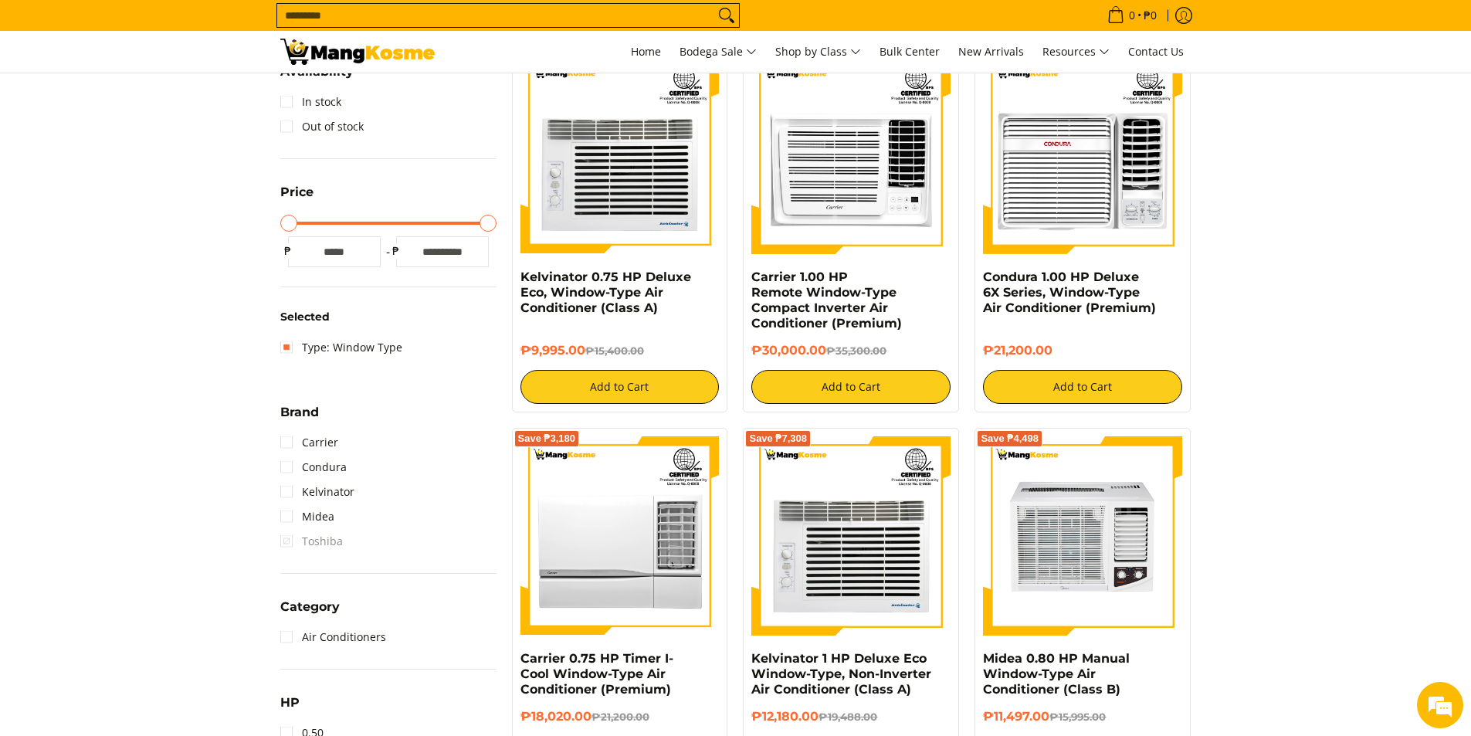
scroll to position [618, 0]
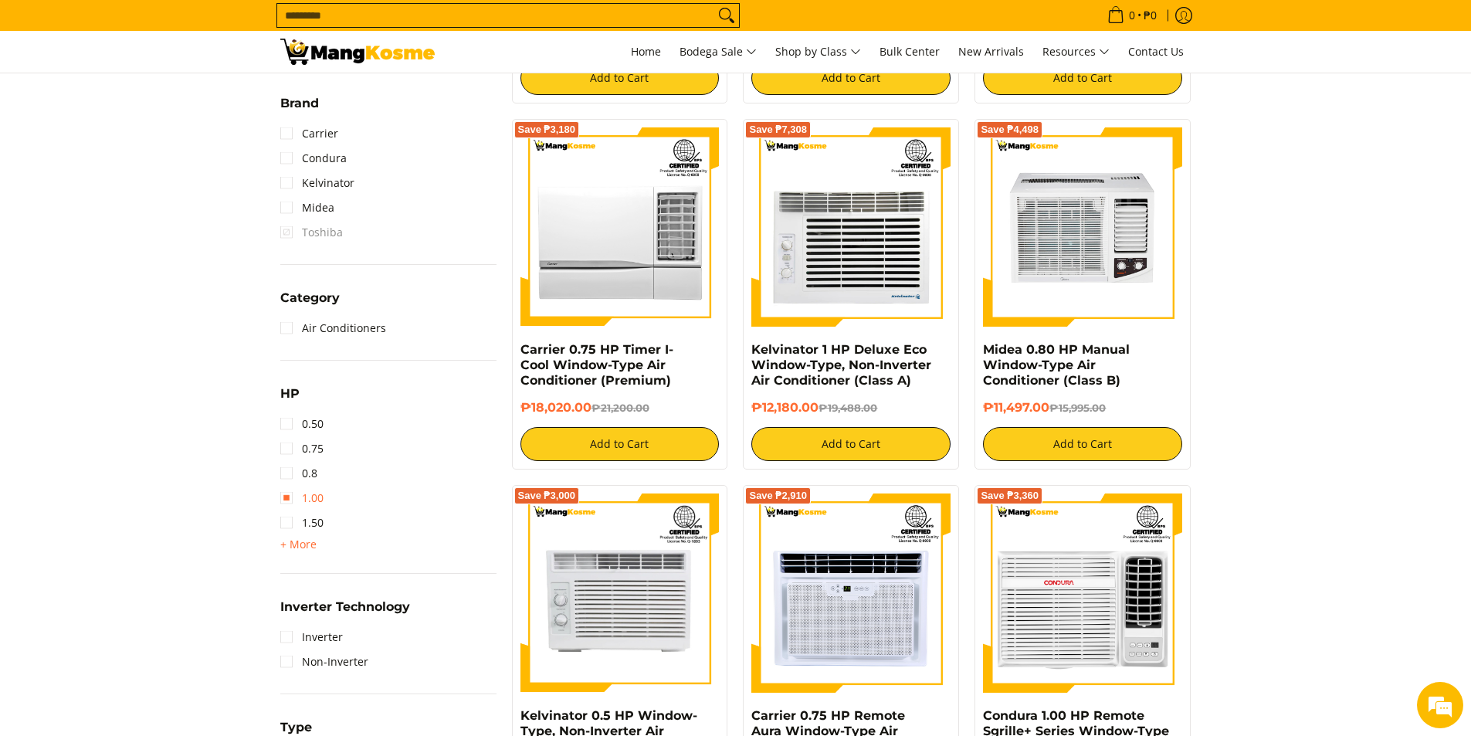
click at [286, 493] on link "1.00" at bounding box center [301, 498] width 43 height 25
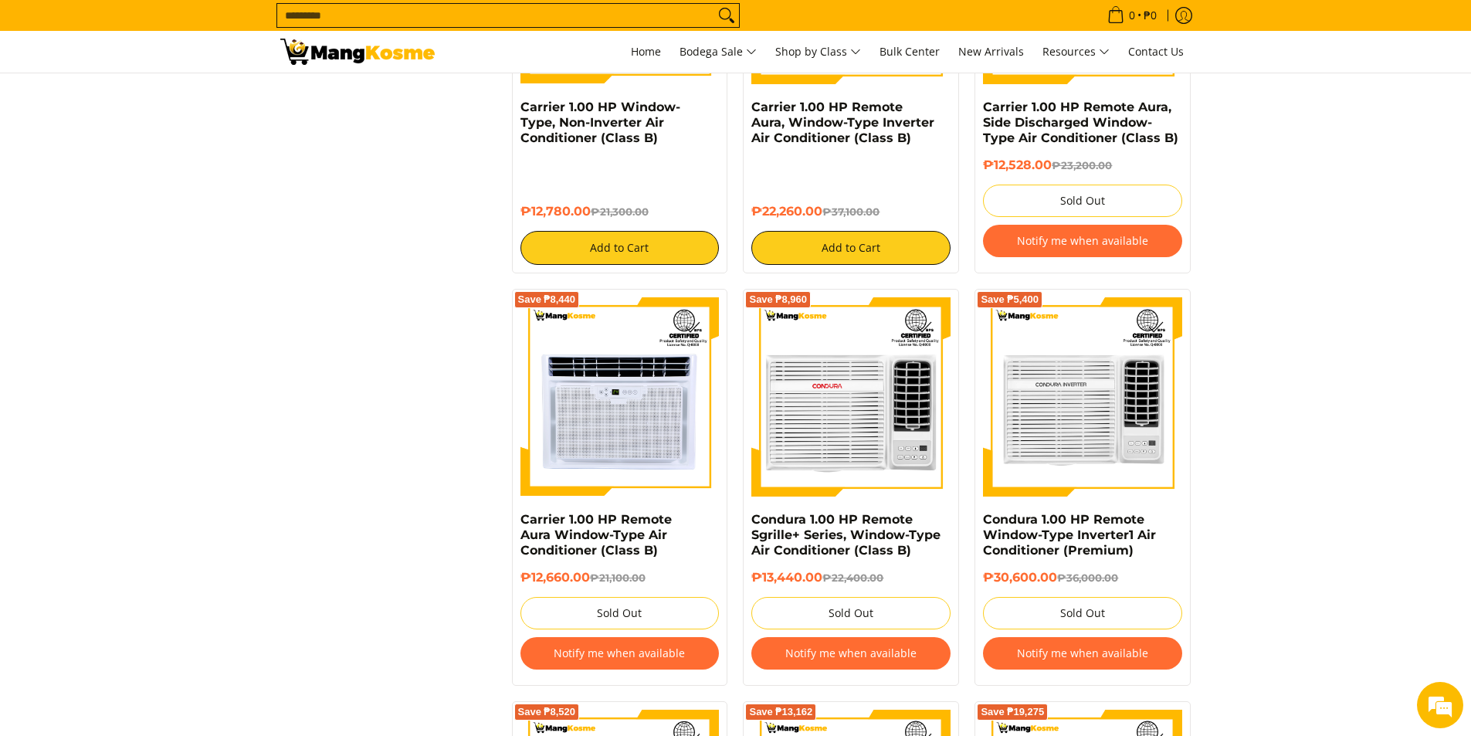
scroll to position [1144, 0]
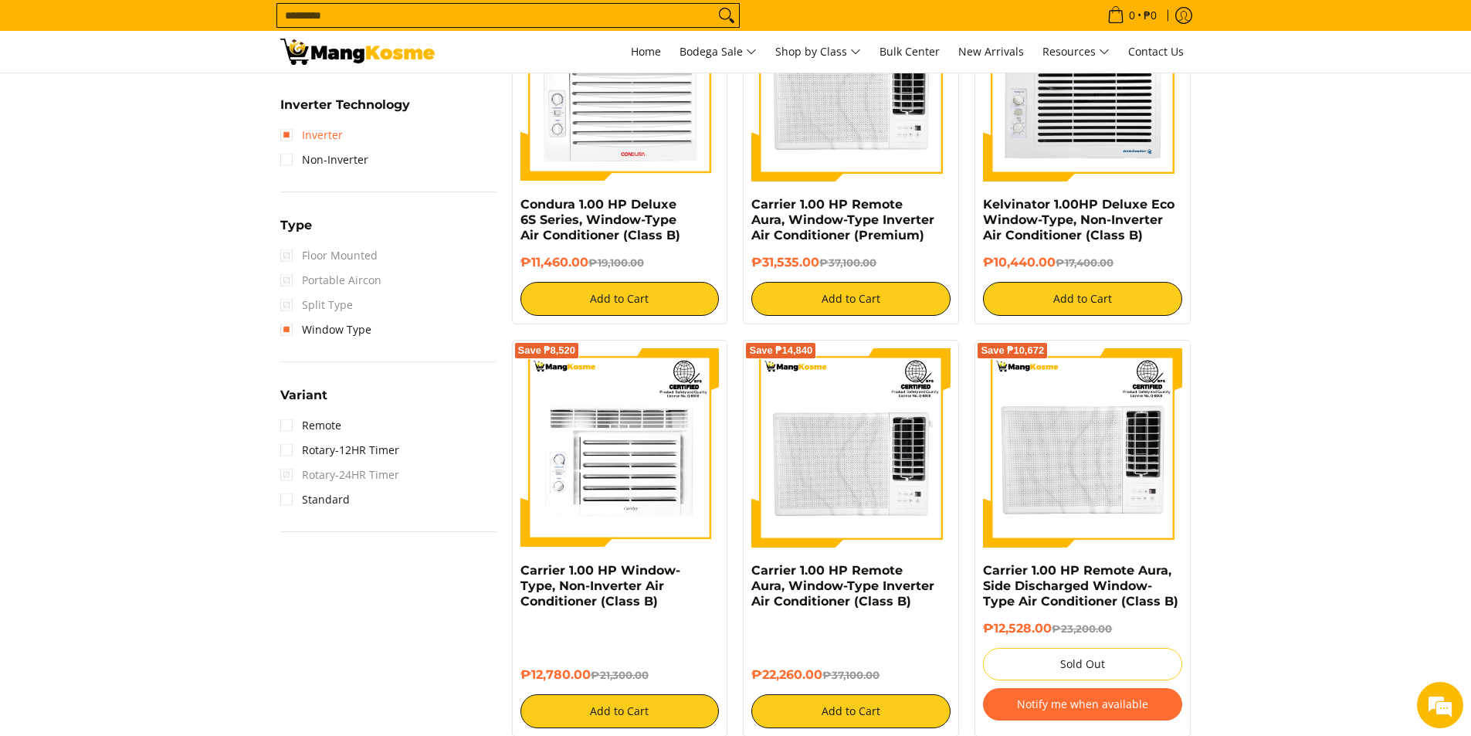
click at [287, 135] on link "Inverter" at bounding box center [311, 135] width 63 height 25
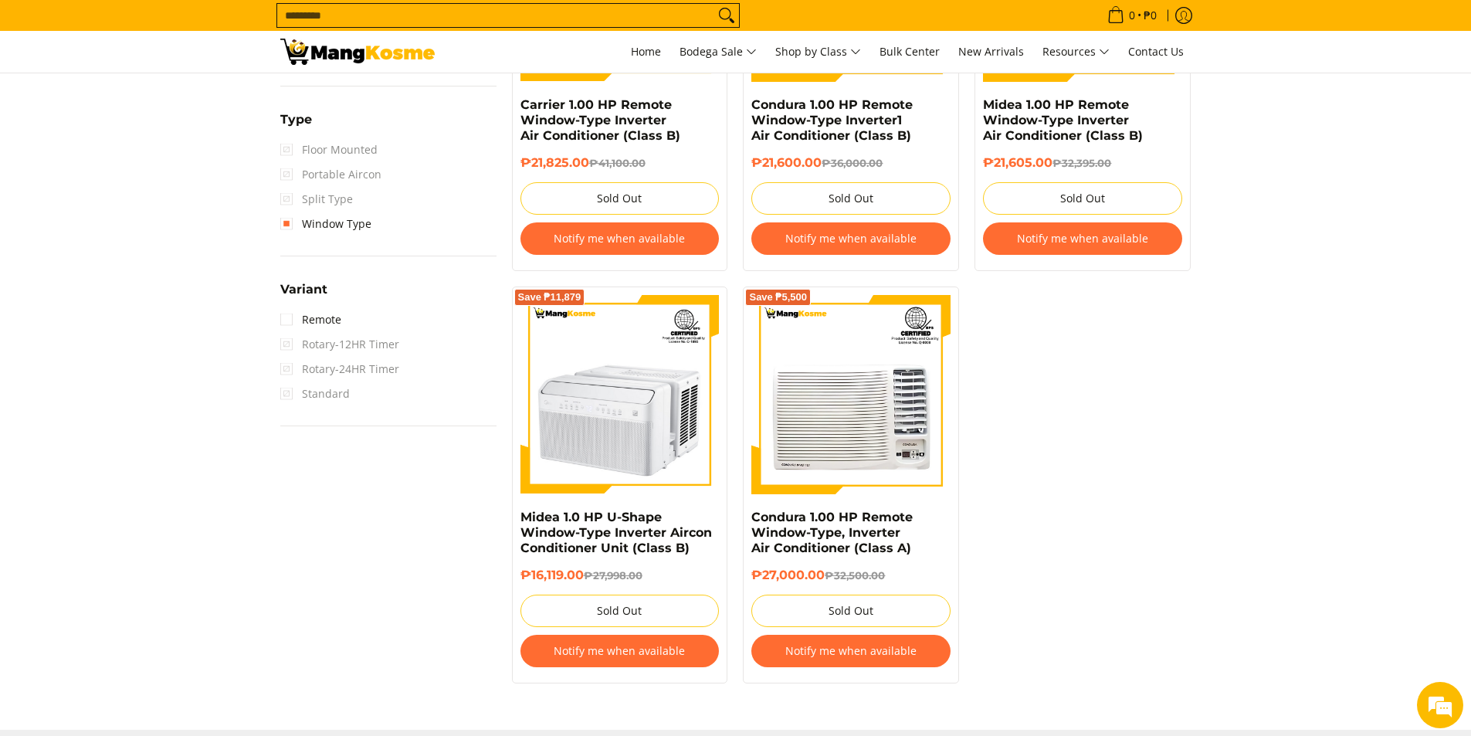
scroll to position [1083, 0]
